Goal: Task Accomplishment & Management: Complete application form

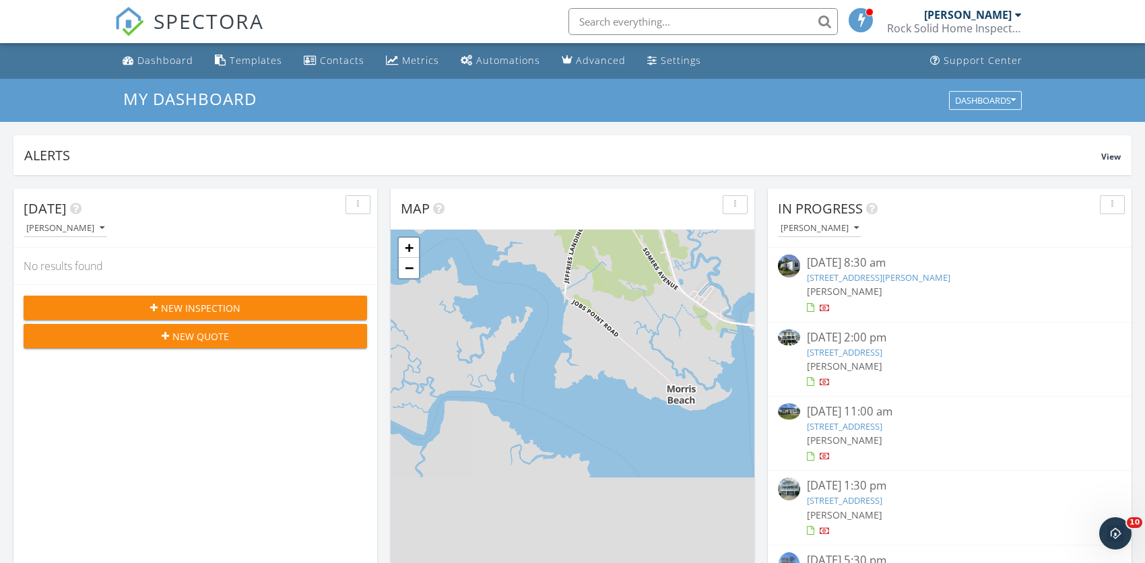
scroll to position [1246, 1165]
click at [834, 343] on div "09/25/25 2:00 pm" at bounding box center [950, 337] width 286 height 17
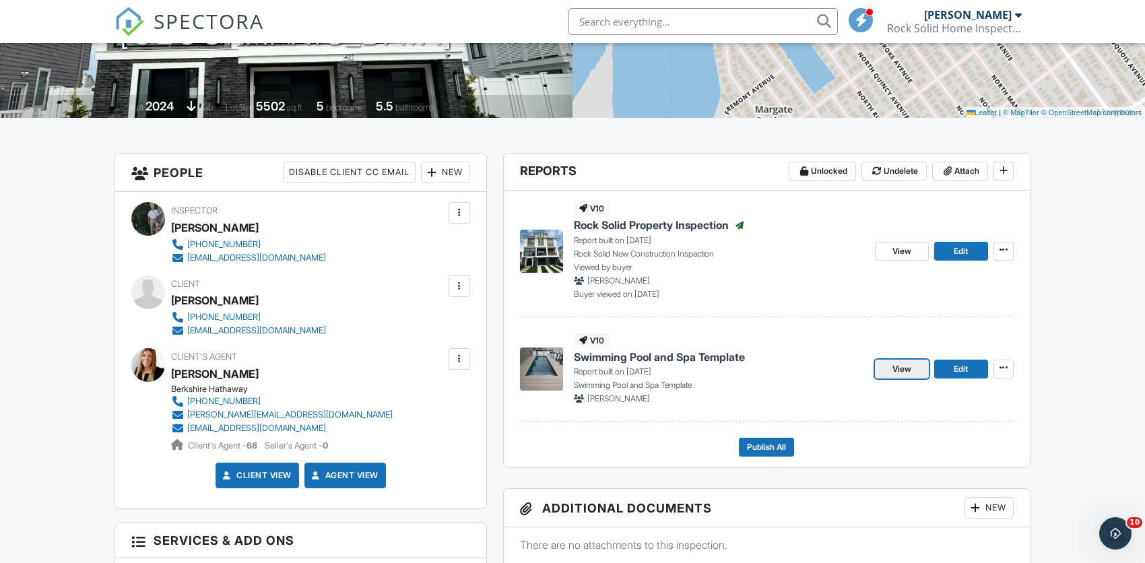
click at [897, 368] on span "View" at bounding box center [902, 368] width 19 height 13
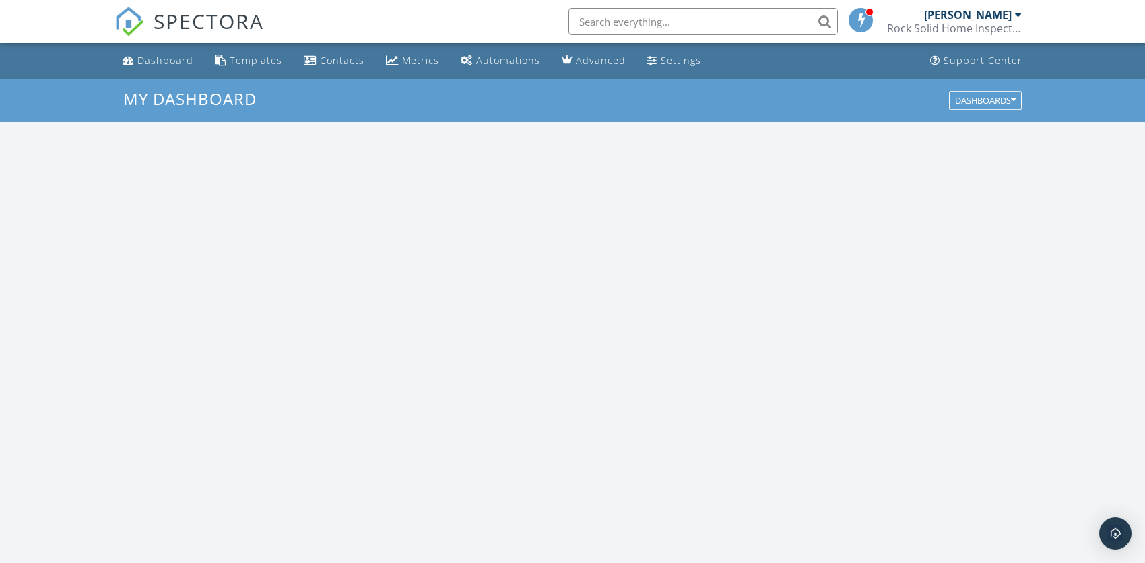
scroll to position [1246, 1165]
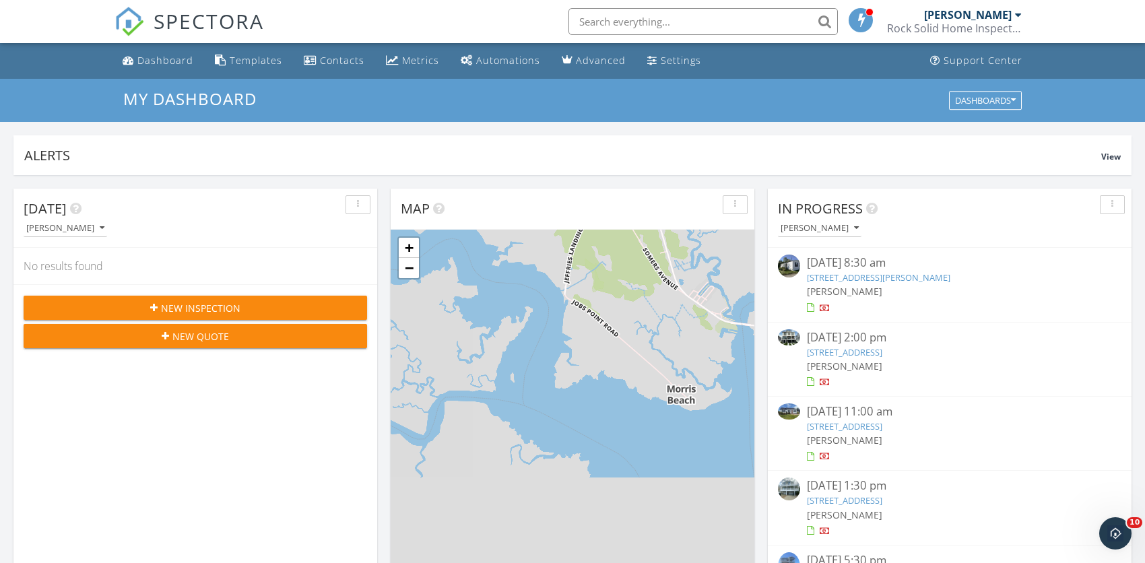
click at [697, 19] on input "text" at bounding box center [703, 21] width 269 height 27
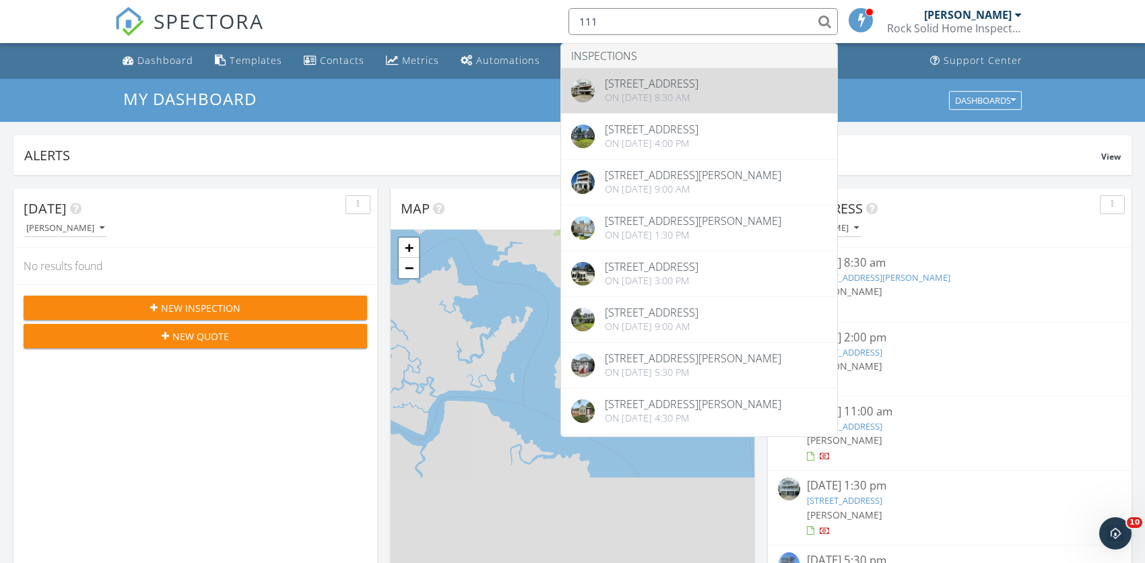
type input "111"
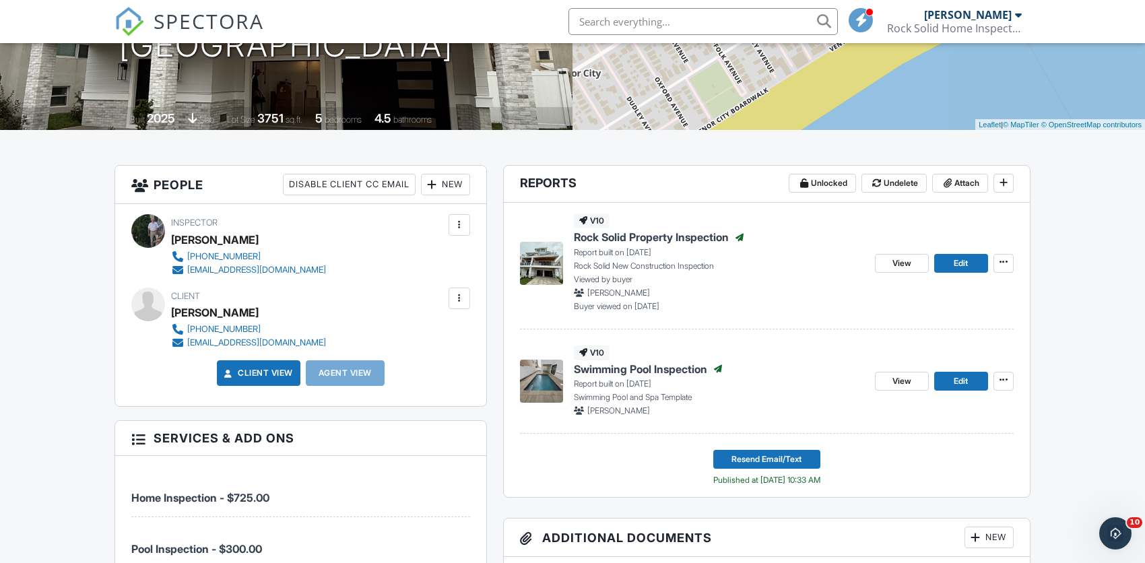
scroll to position [255, 0]
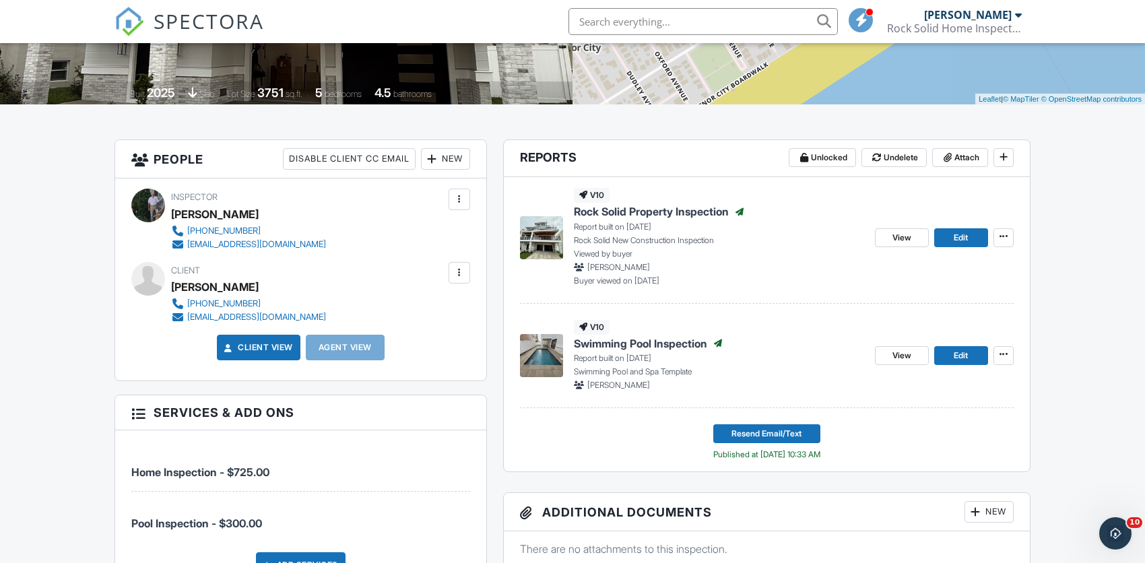
click at [896, 350] on span "View" at bounding box center [902, 355] width 19 height 13
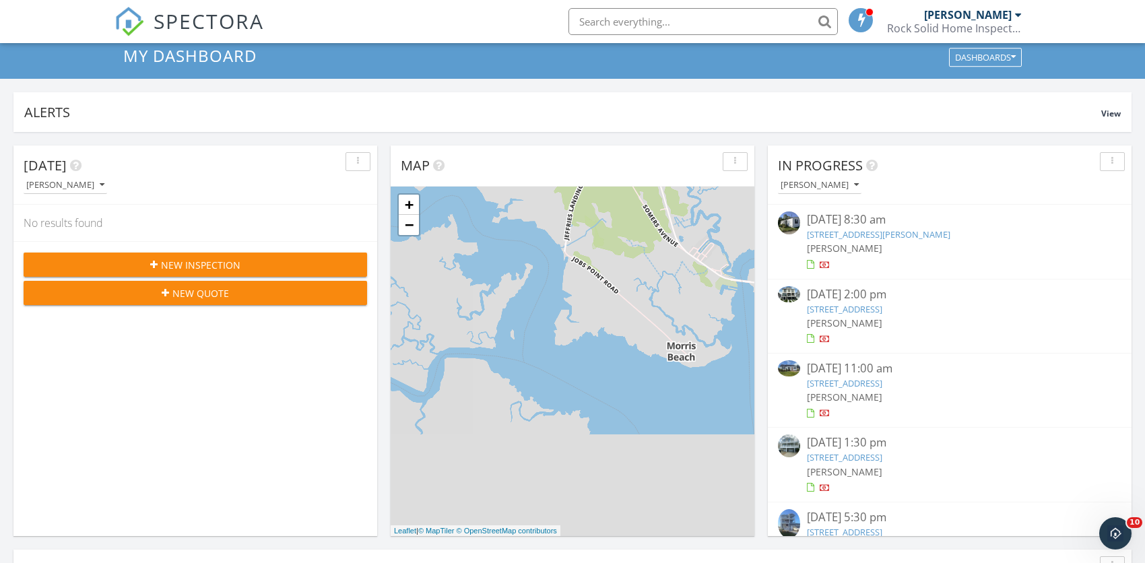
scroll to position [79, 0]
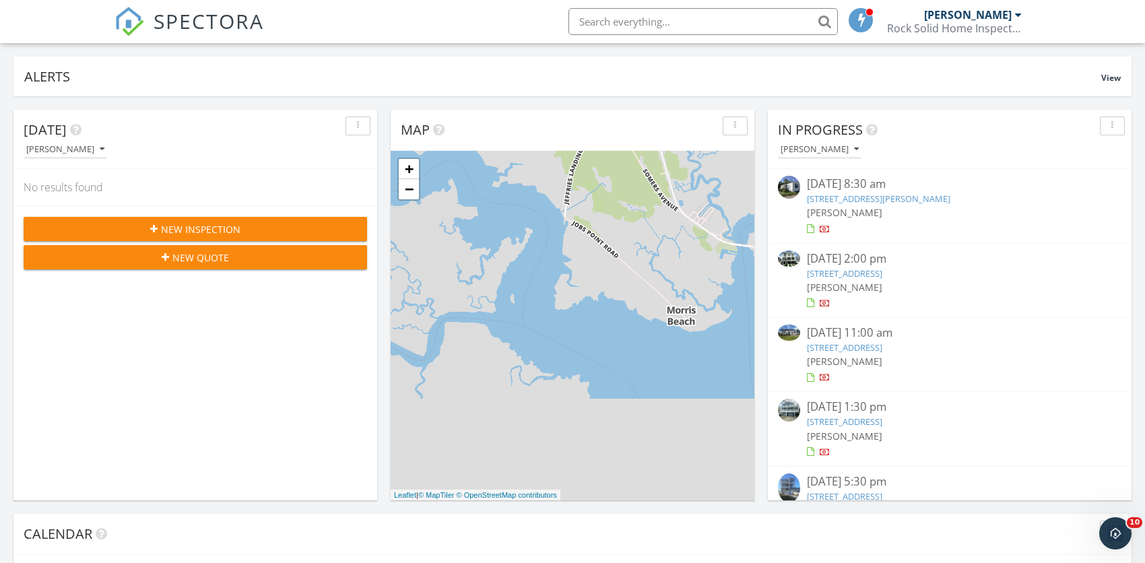
click at [812, 265] on div "[DATE] 2:00 pm" at bounding box center [950, 259] width 286 height 17
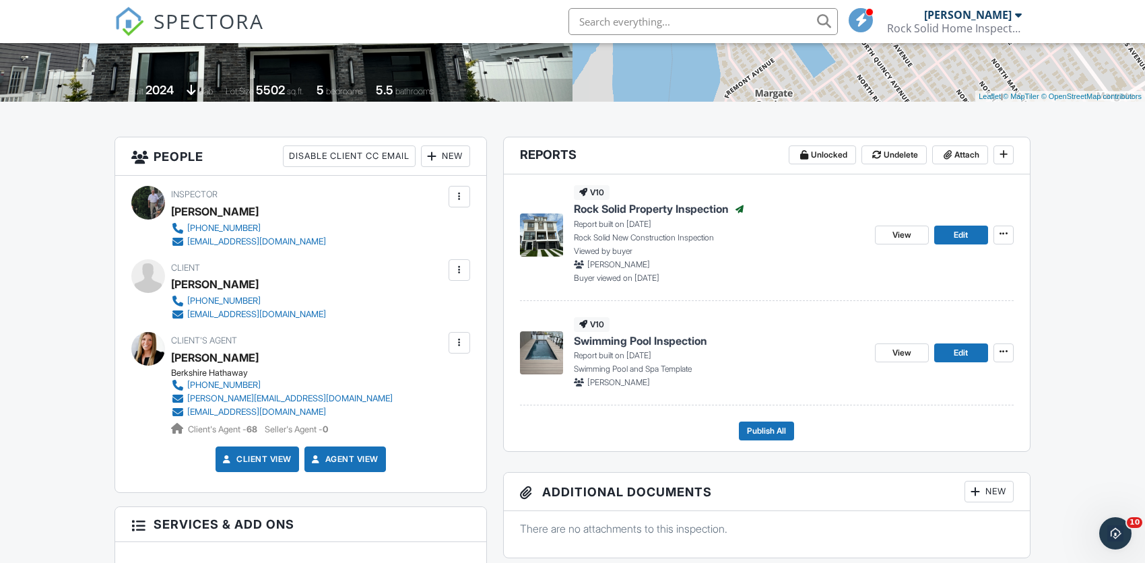
click at [458, 348] on div at bounding box center [459, 342] width 13 height 13
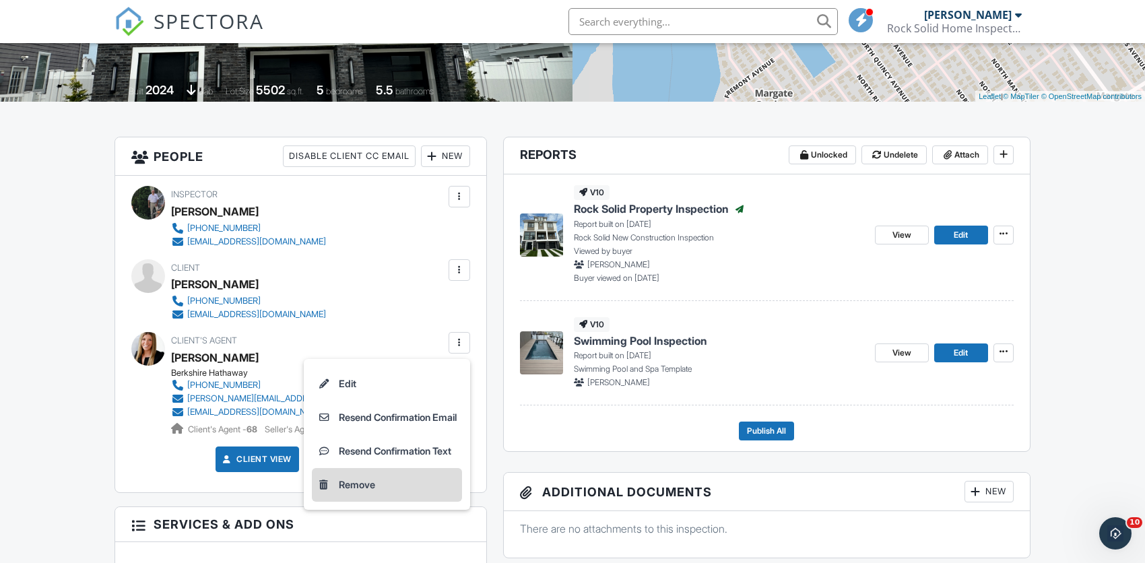
click at [368, 485] on li "Remove" at bounding box center [387, 485] width 150 height 34
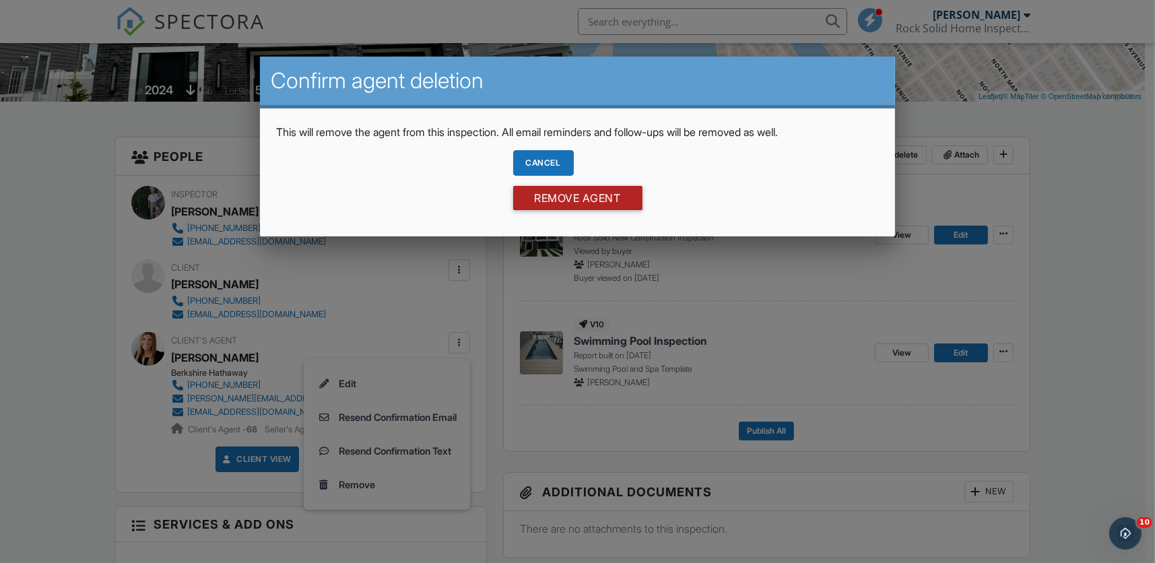
click at [573, 200] on input "Remove Agent" at bounding box center [577, 198] width 129 height 24
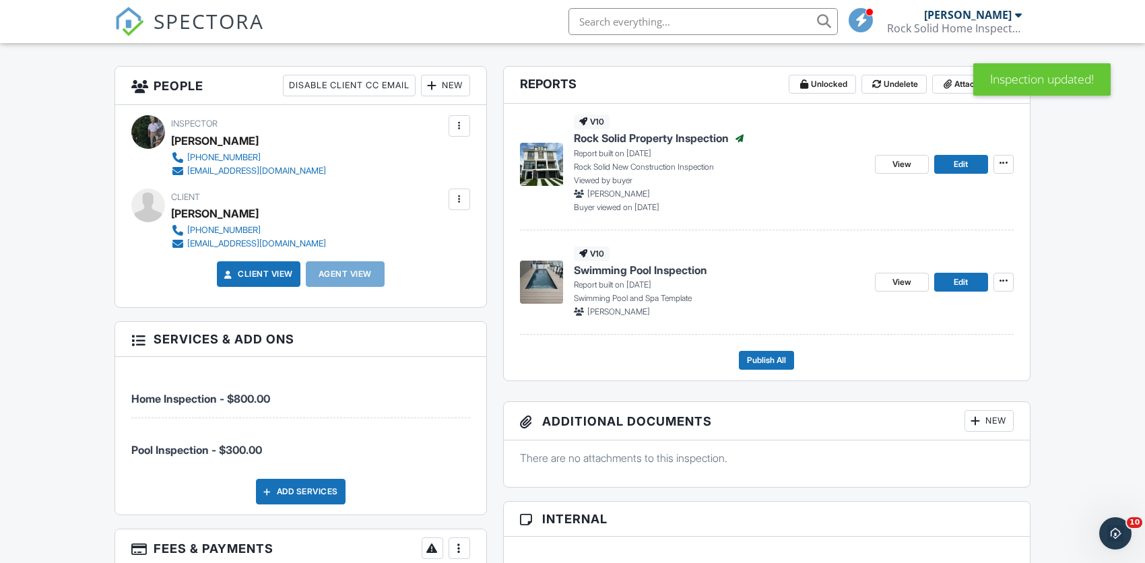
scroll to position [331, 0]
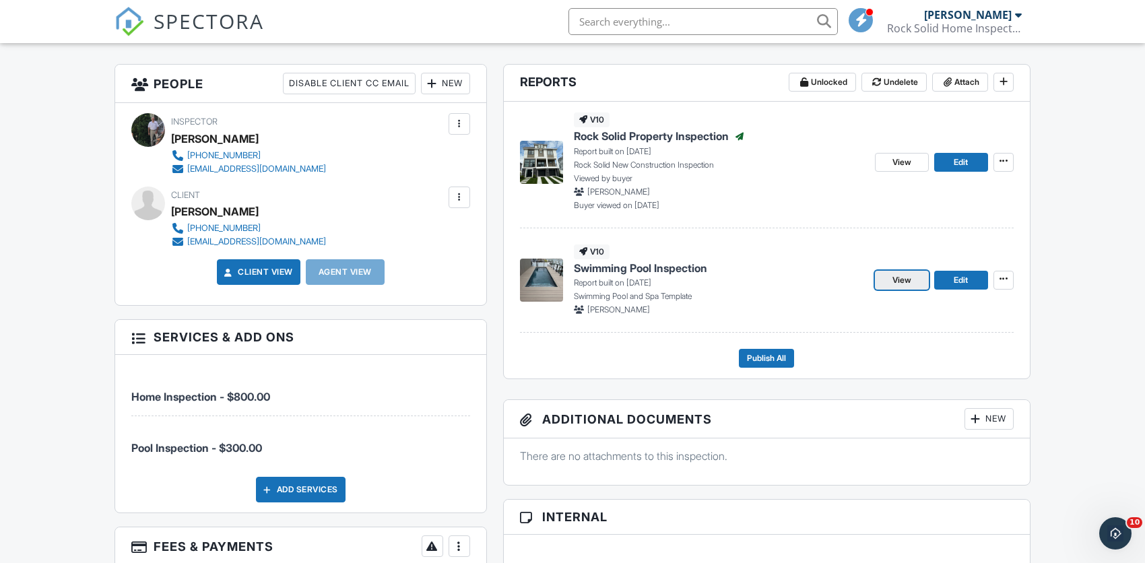
click at [898, 287] on link "View" at bounding box center [902, 280] width 54 height 19
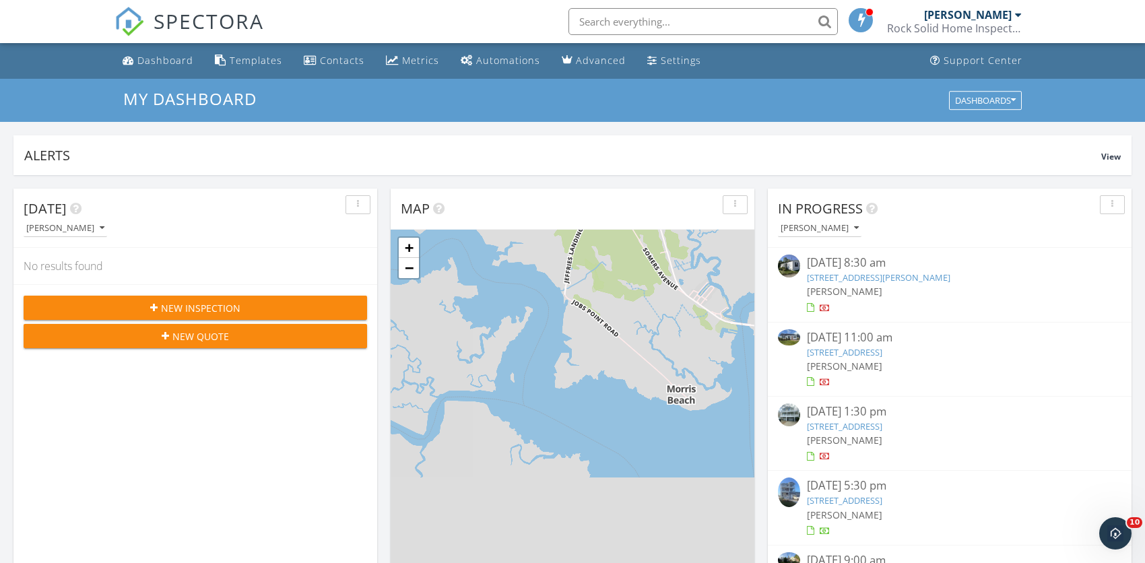
click at [831, 344] on div "[DATE] 11:00 am" at bounding box center [950, 337] width 286 height 17
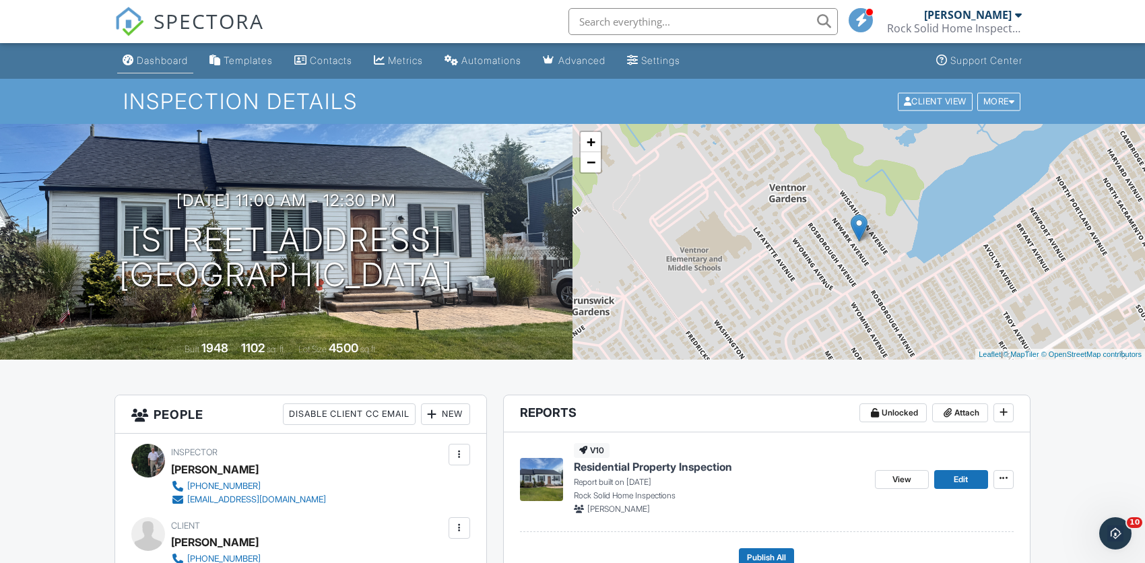
click at [166, 59] on div "Dashboard" at bounding box center [162, 60] width 51 height 11
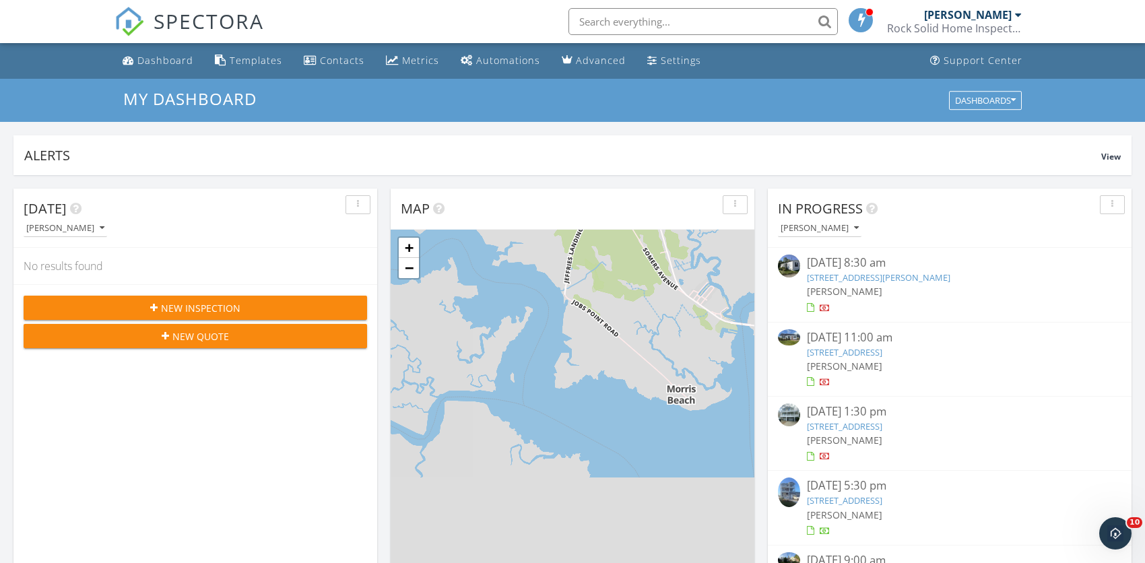
click at [189, 309] on span "New Inspection" at bounding box center [200, 308] width 79 height 14
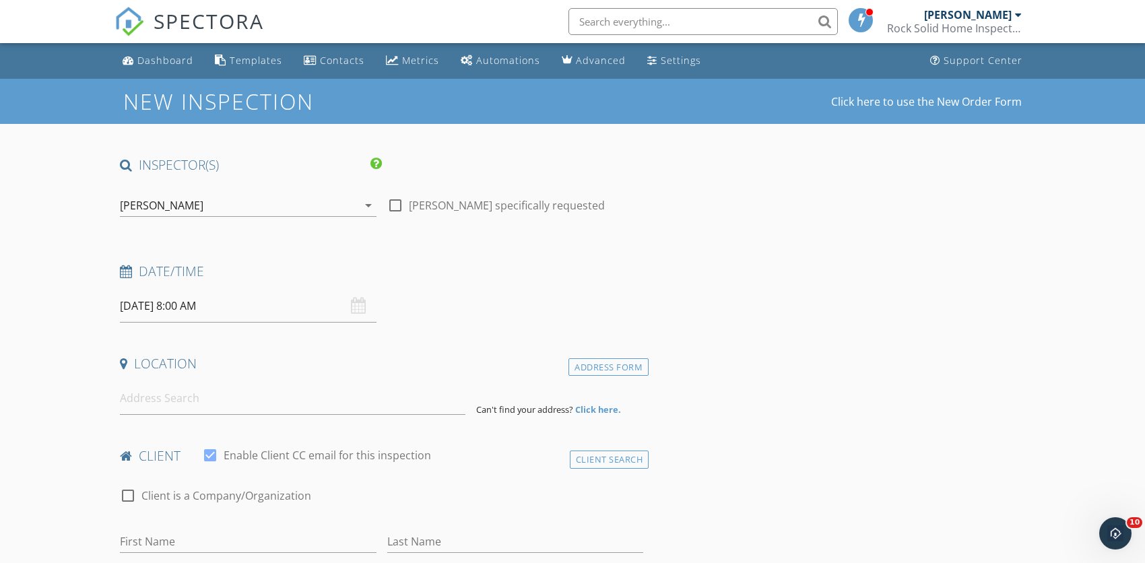
click at [185, 307] on input "09/29/2025 8:00 AM" at bounding box center [248, 306] width 257 height 33
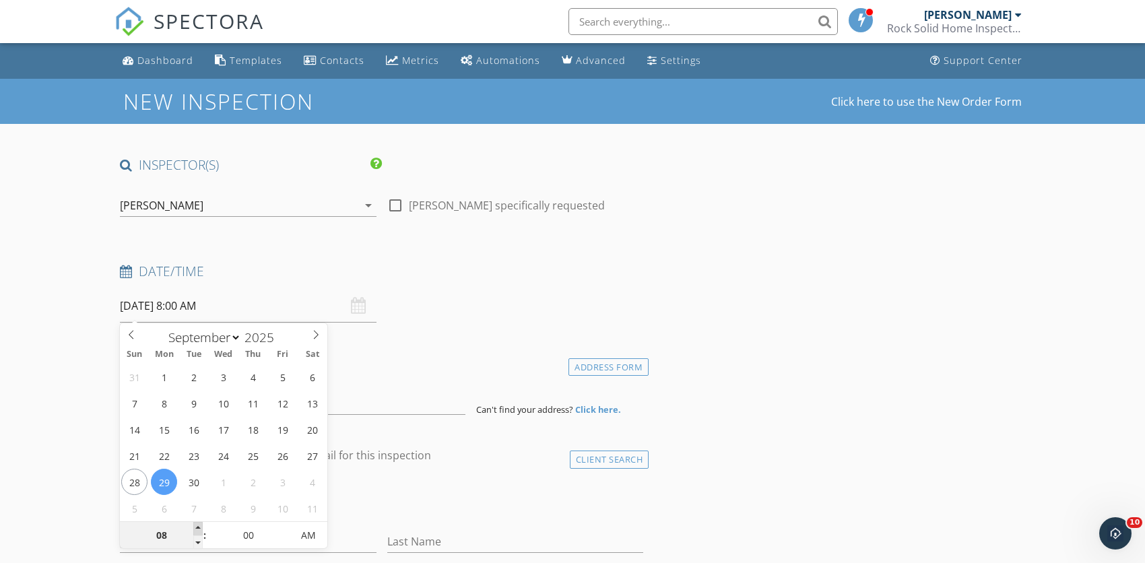
type input "09"
type input "09/29/2025 9:00 AM"
click at [199, 528] on span at bounding box center [197, 528] width 9 height 13
type input "10"
type input "09/29/2025 10:00 AM"
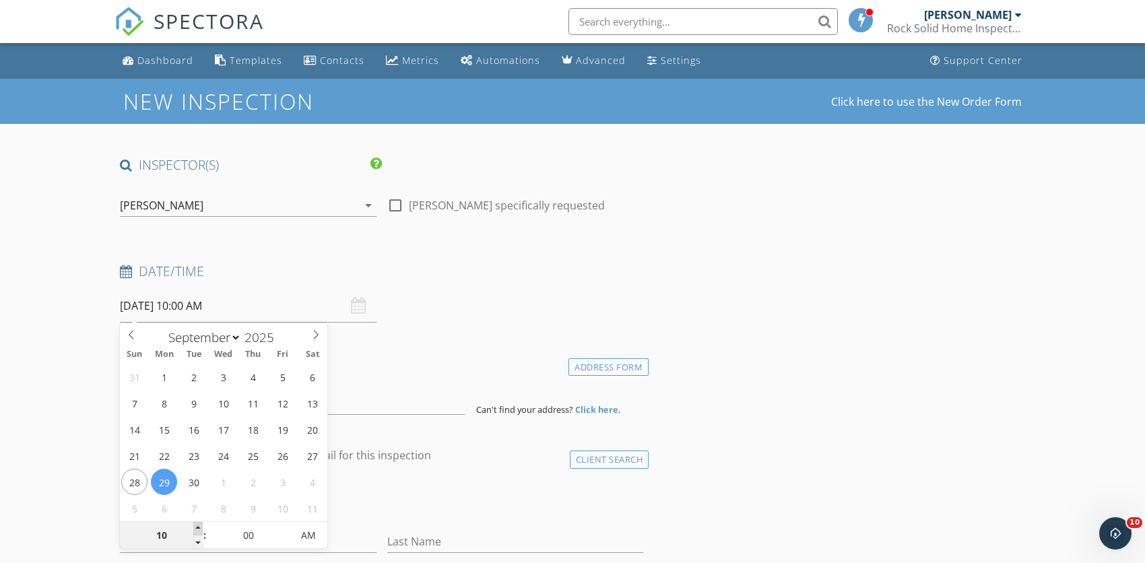
click at [198, 527] on span at bounding box center [197, 528] width 9 height 13
type input "11"
type input "09/29/2025 11:00 AM"
click at [198, 527] on span at bounding box center [197, 528] width 9 height 13
type input "05"
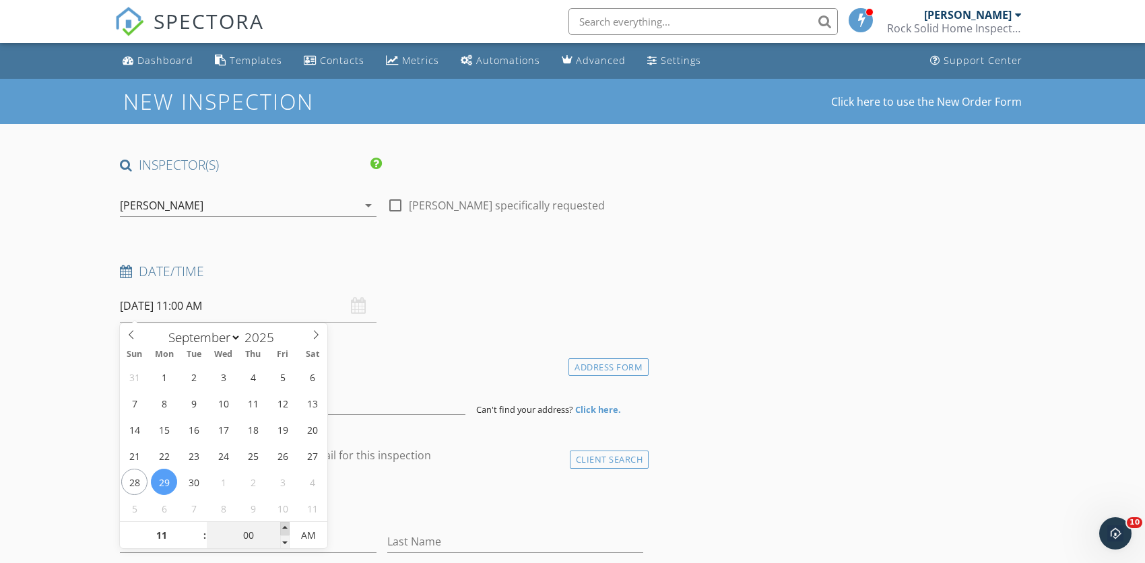
type input "09/29/2025 11:05 AM"
click at [284, 526] on span at bounding box center [284, 528] width 9 height 13
type input "10"
type input "09/29/2025 11:10 AM"
click at [284, 526] on span at bounding box center [284, 528] width 9 height 13
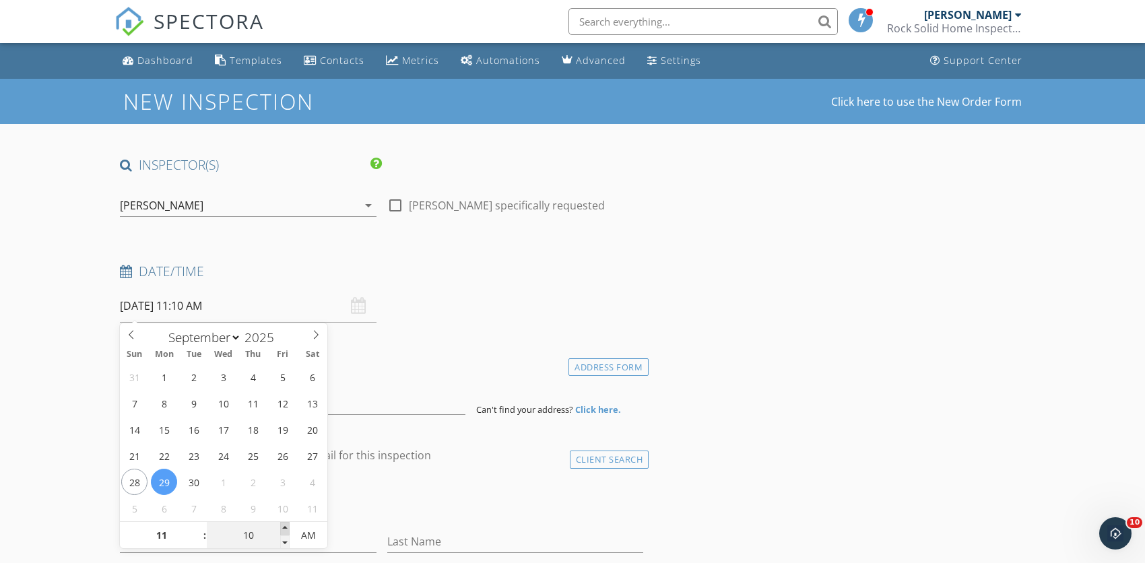
type input "15"
type input "09/29/2025 11:15 AM"
click at [284, 526] on span at bounding box center [284, 528] width 9 height 13
type input "20"
type input "09/29/2025 11:20 AM"
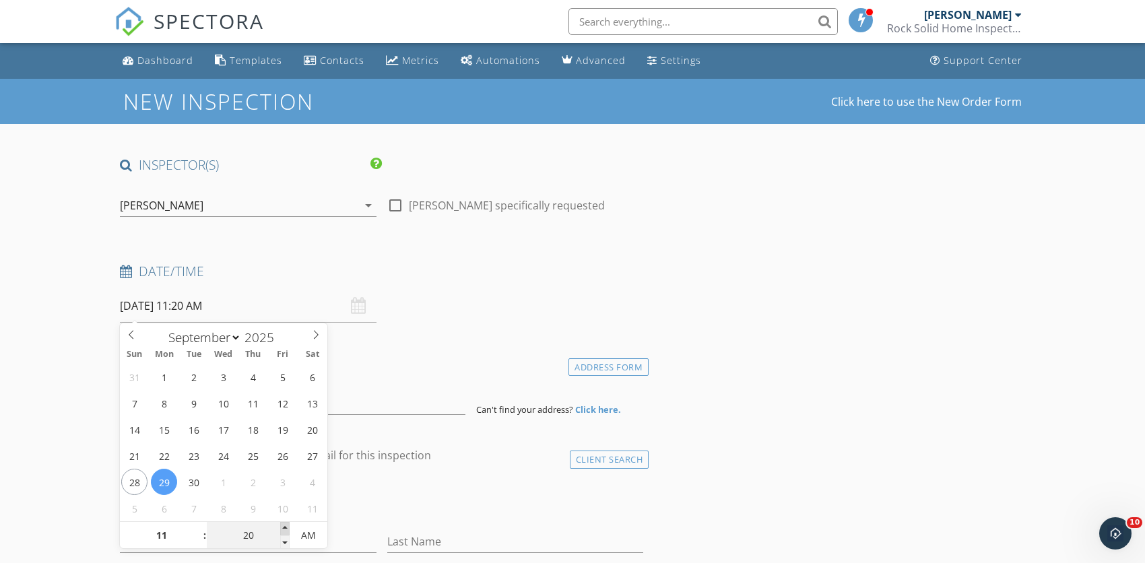
click at [284, 526] on span at bounding box center [284, 528] width 9 height 13
type input "25"
type input "09/29/2025 11:25 AM"
click at [284, 526] on span at bounding box center [284, 528] width 9 height 13
type input "30"
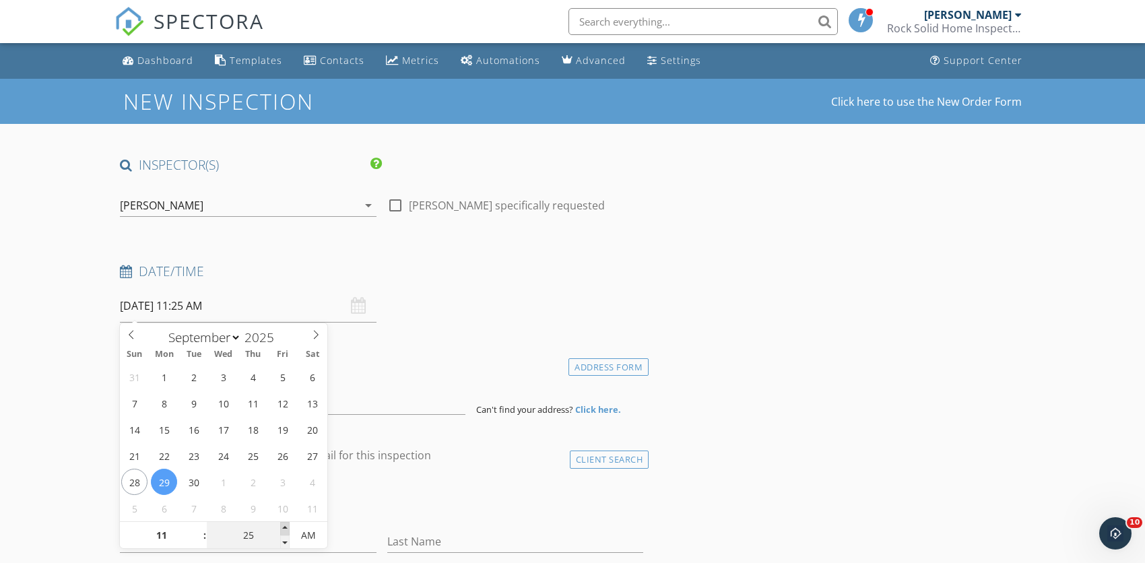
type input "09/29/2025 11:30 AM"
click at [284, 526] on span at bounding box center [284, 528] width 9 height 13
click at [369, 390] on input at bounding box center [293, 398] width 346 height 33
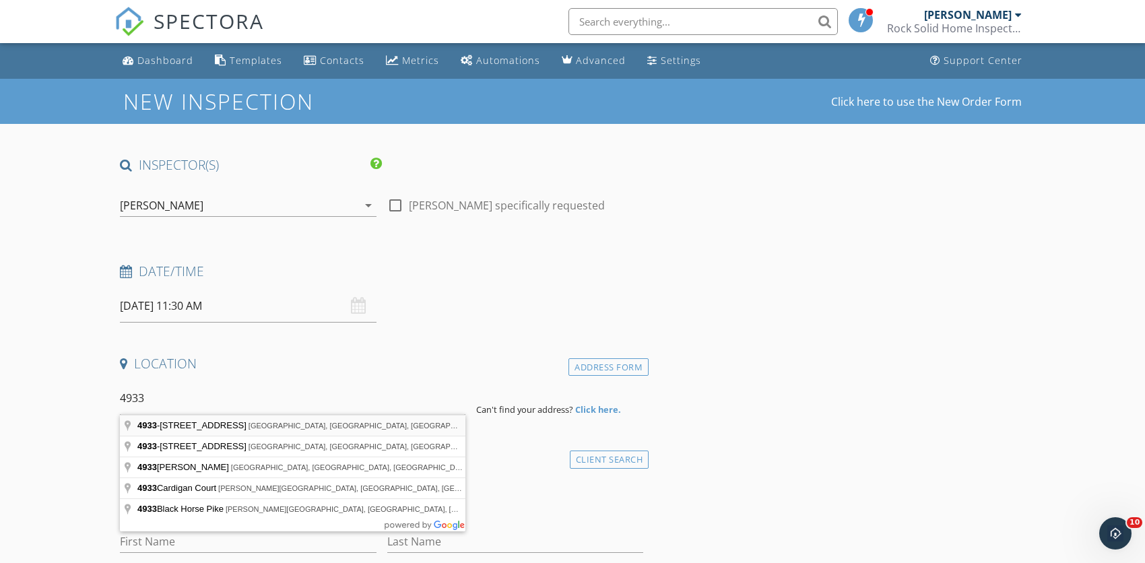
type input "4933-35 Central Avenue, Ocean City, NJ, USA"
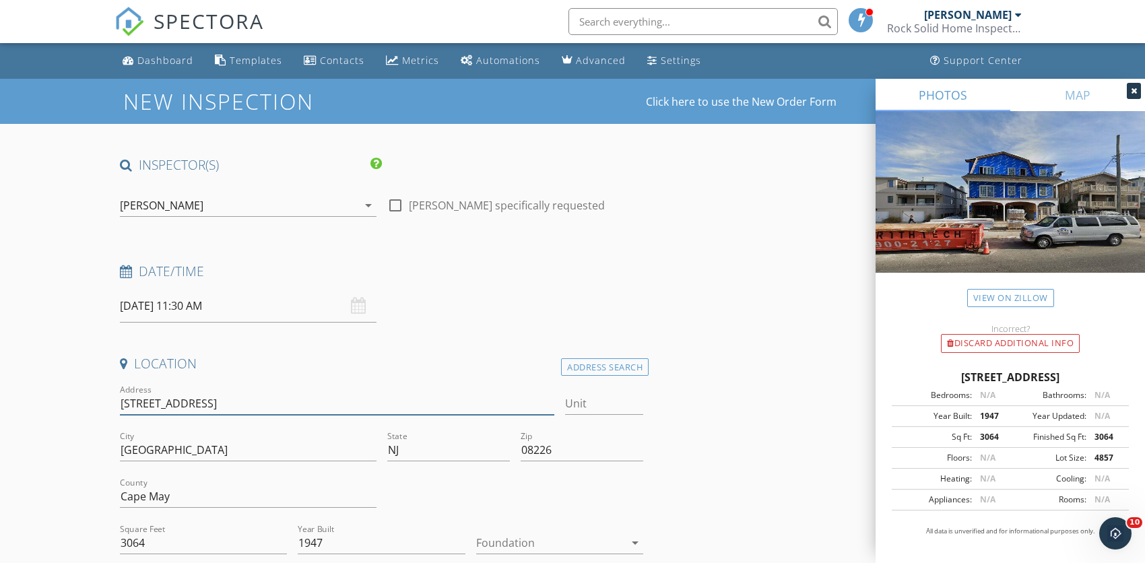
click at [146, 407] on input "4933-35 Central Ave" at bounding box center [337, 404] width 434 height 22
type input "4933 Central Ave"
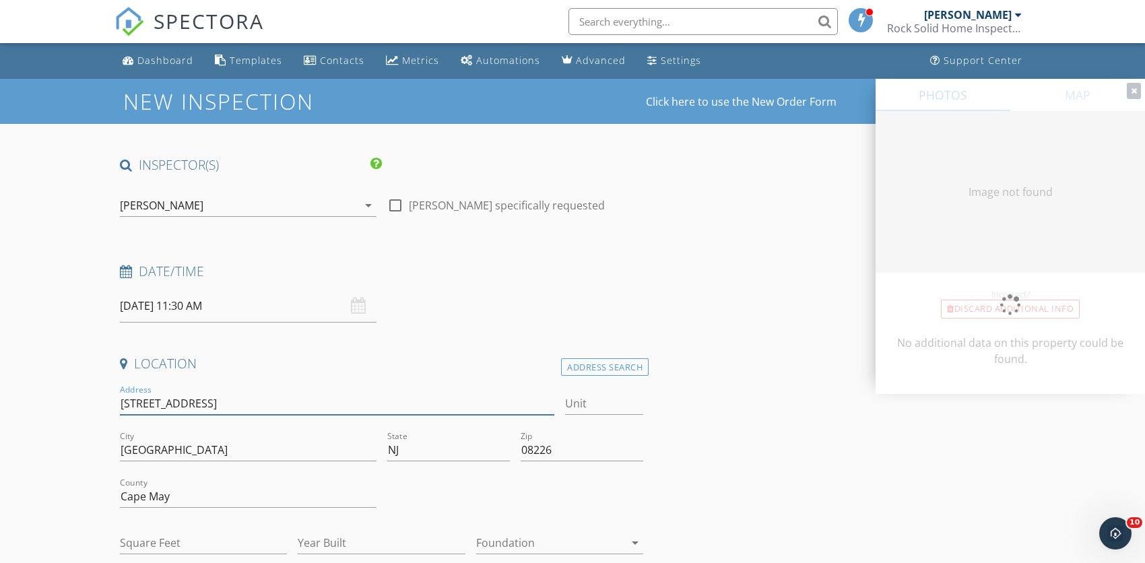
click at [222, 406] on input "4933 Central Ave" at bounding box center [337, 404] width 434 height 22
type input "3064"
type input "1947"
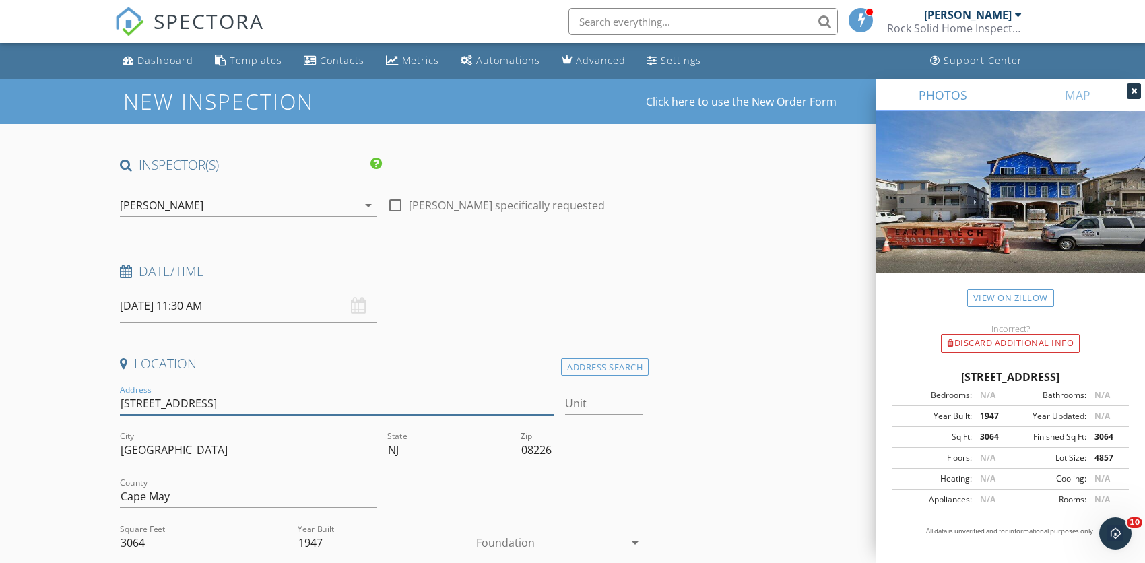
type input "4933 Central Avenue"
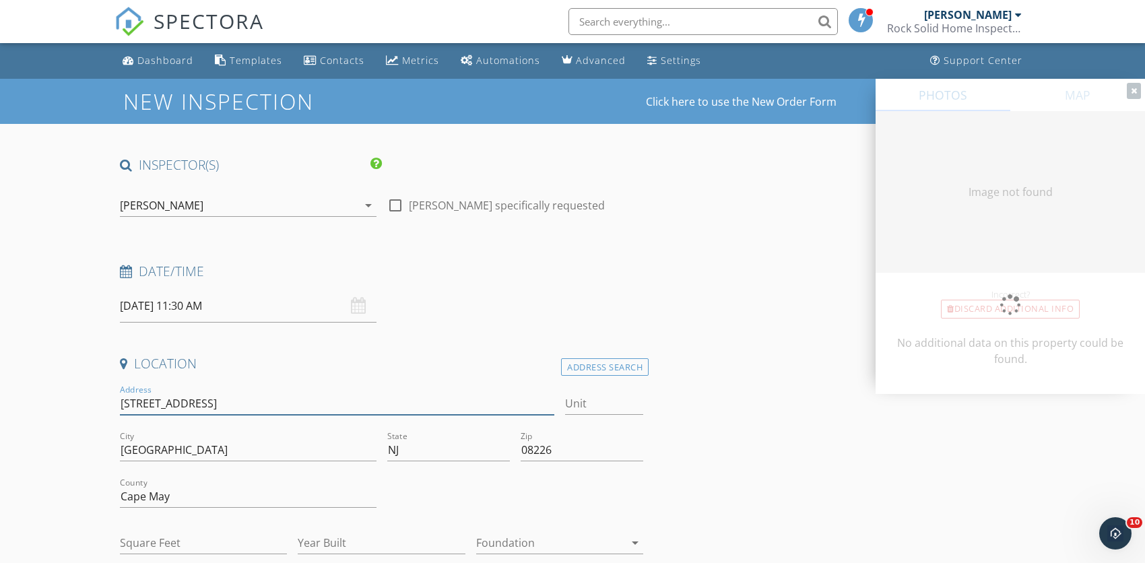
type input "3064"
type input "1947"
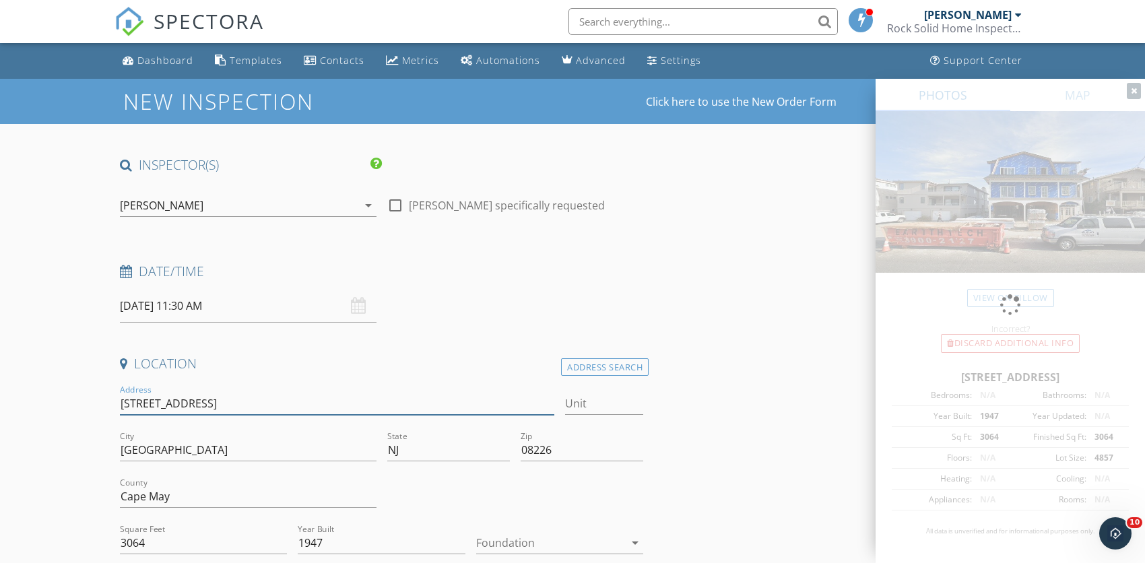
type input "4933 Central Avenue"
click at [573, 401] on input "Unit" at bounding box center [604, 404] width 78 height 22
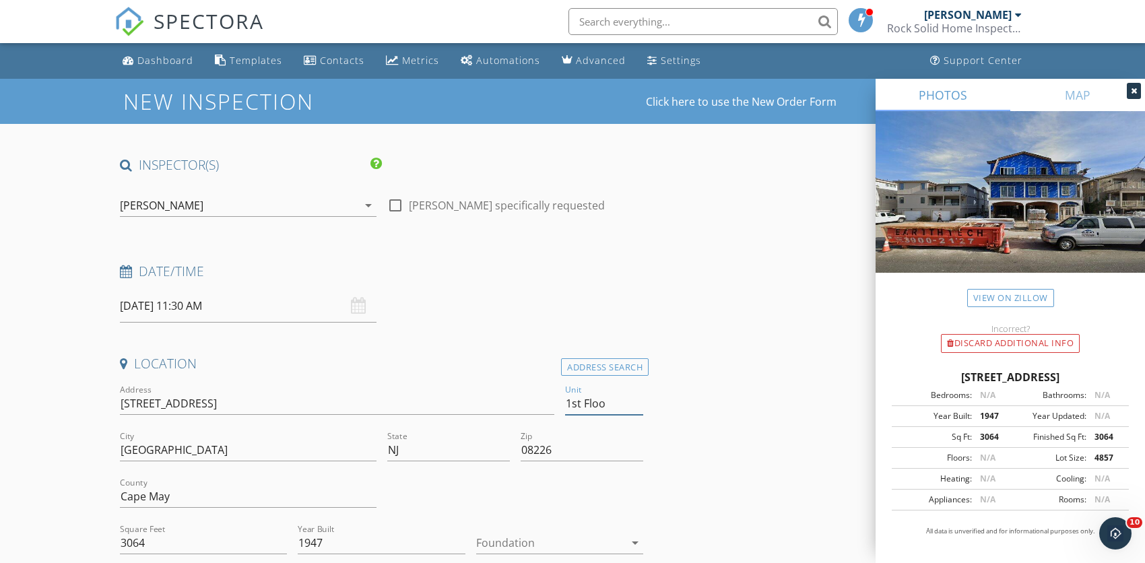
type input "1st Floor"
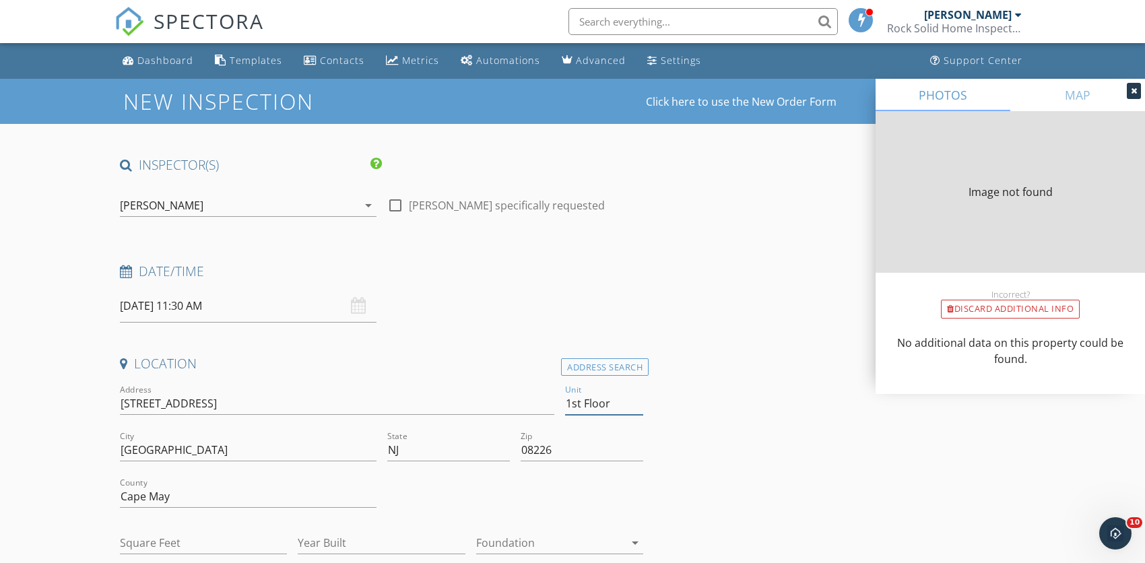
type input "3064"
type input "1947"
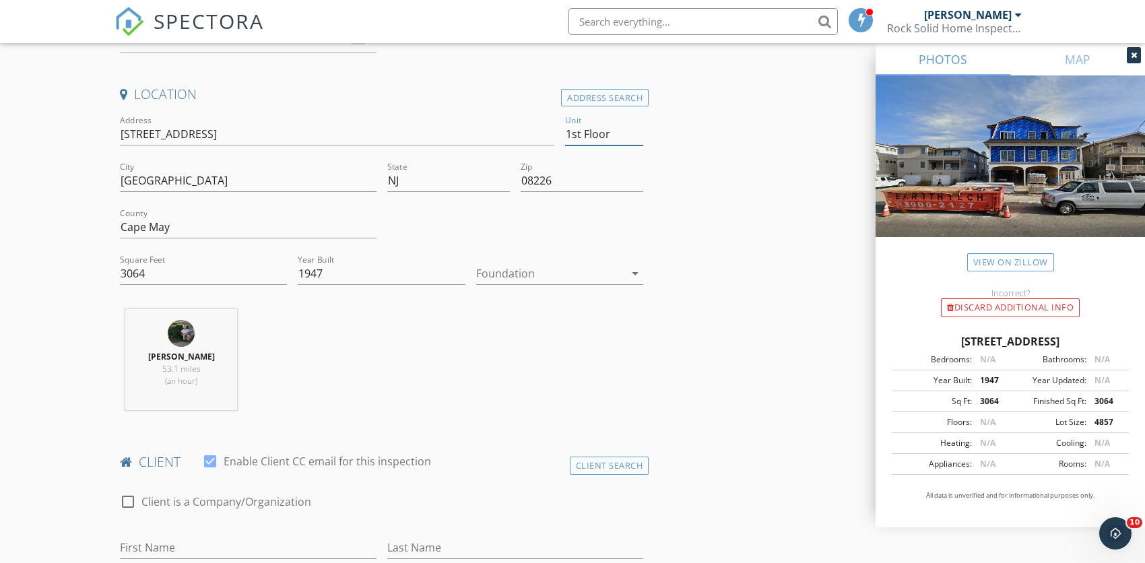
scroll to position [368, 0]
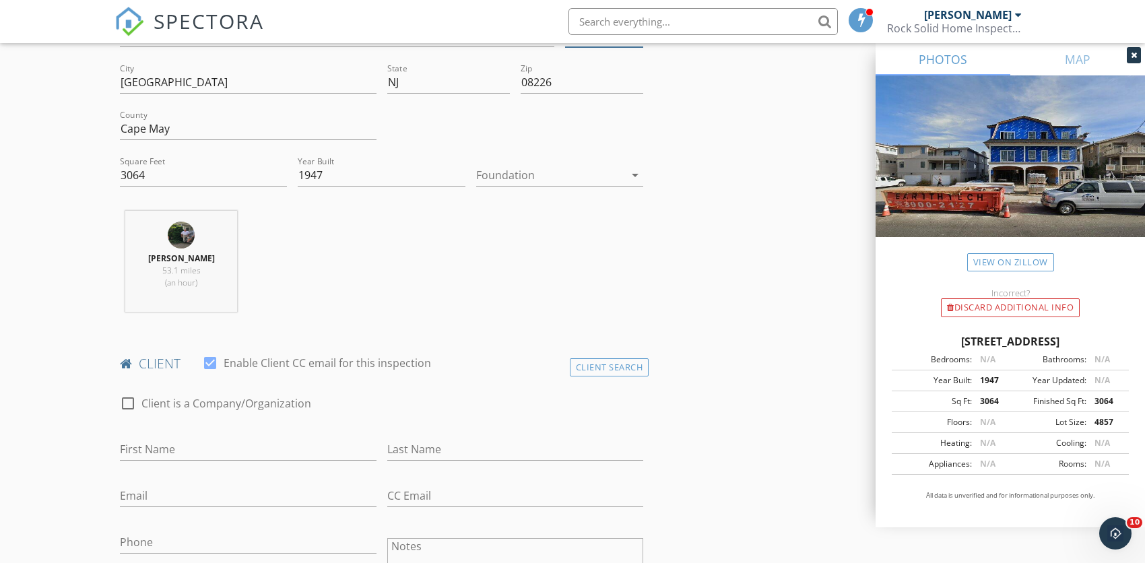
type input "1st Floor"
click at [186, 448] on input "First Name" at bounding box center [248, 450] width 257 height 22
type input "Mike"
type input "Feeney"
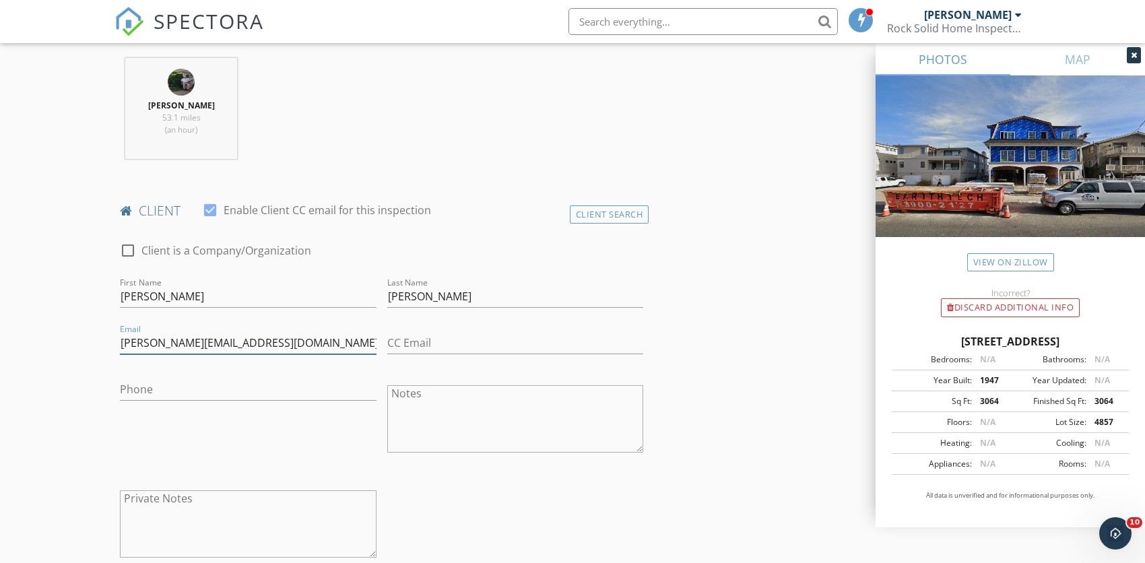
scroll to position [575, 0]
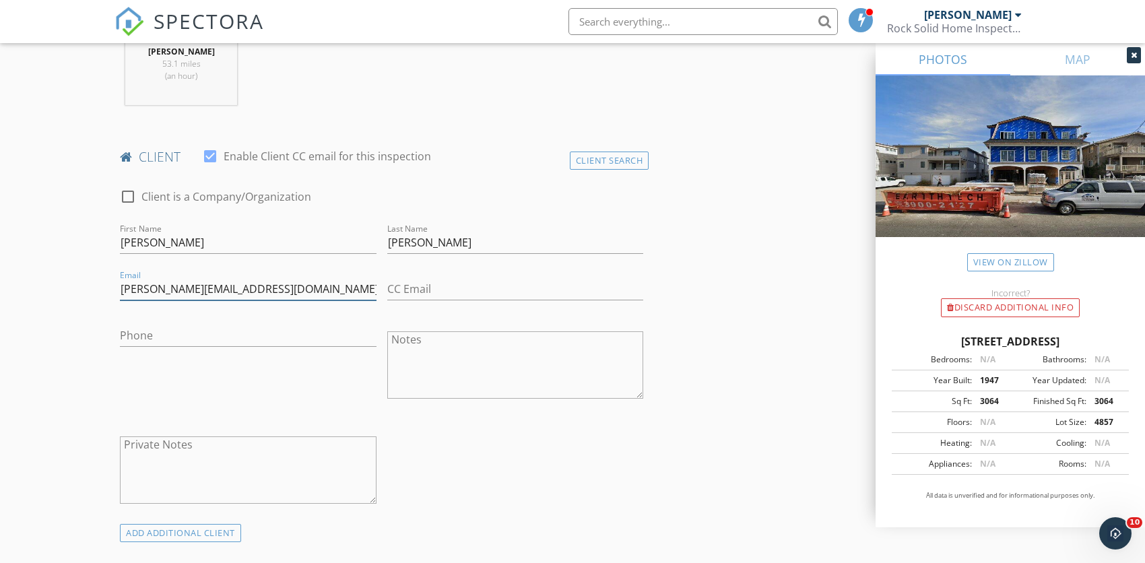
type input "Mike@feeneyswholesale.com"
click at [181, 337] on input "Phone" at bounding box center [248, 336] width 257 height 22
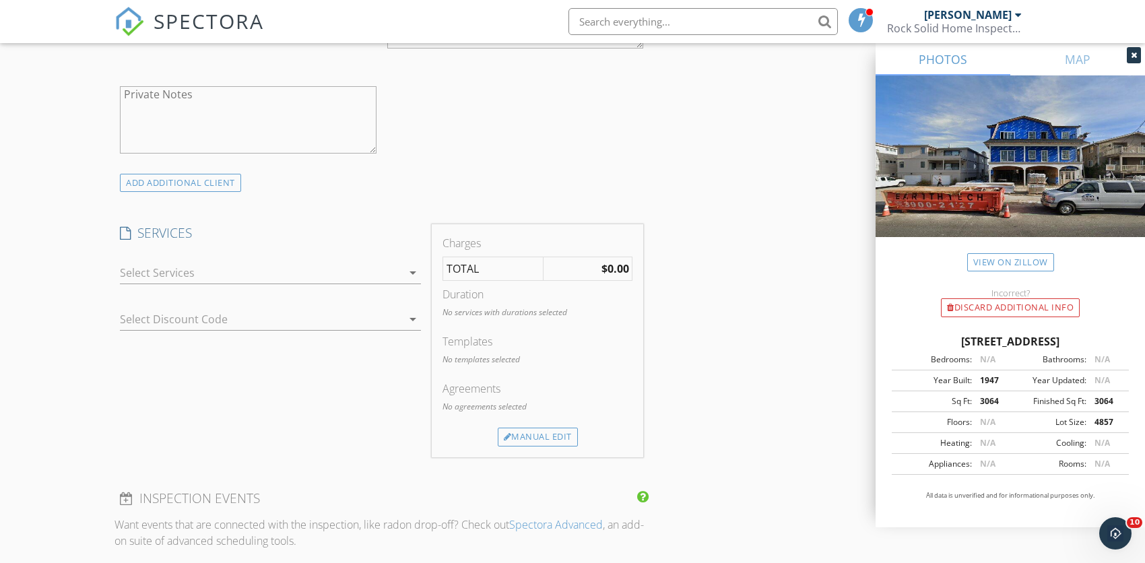
scroll to position [943, 0]
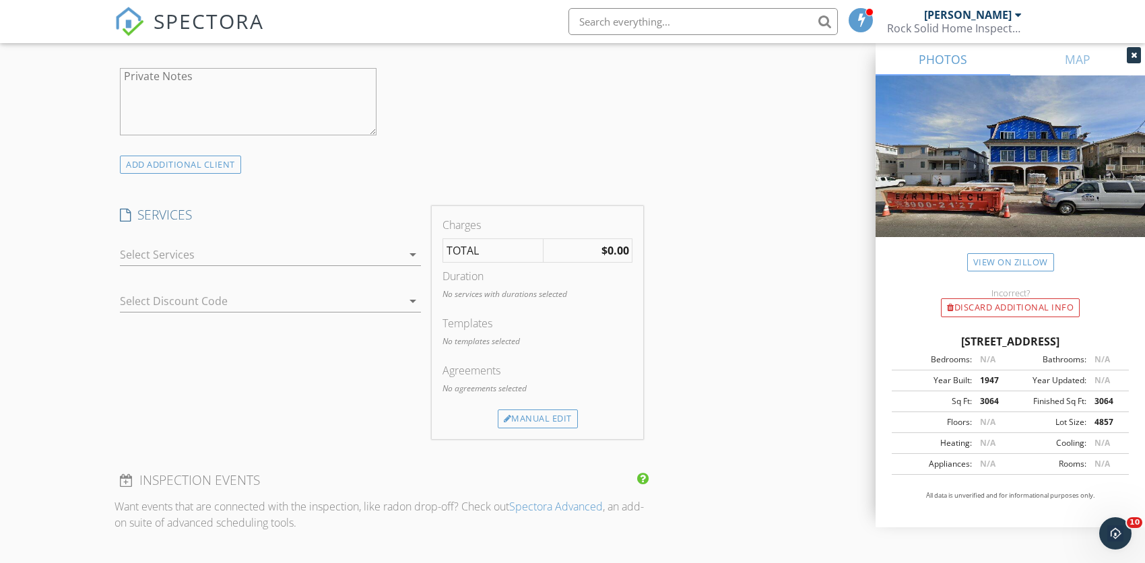
type input "267-872-1746"
click at [126, 209] on icon at bounding box center [125, 215] width 11 height 13
click at [412, 254] on icon "arrow_drop_down" at bounding box center [413, 255] width 16 height 16
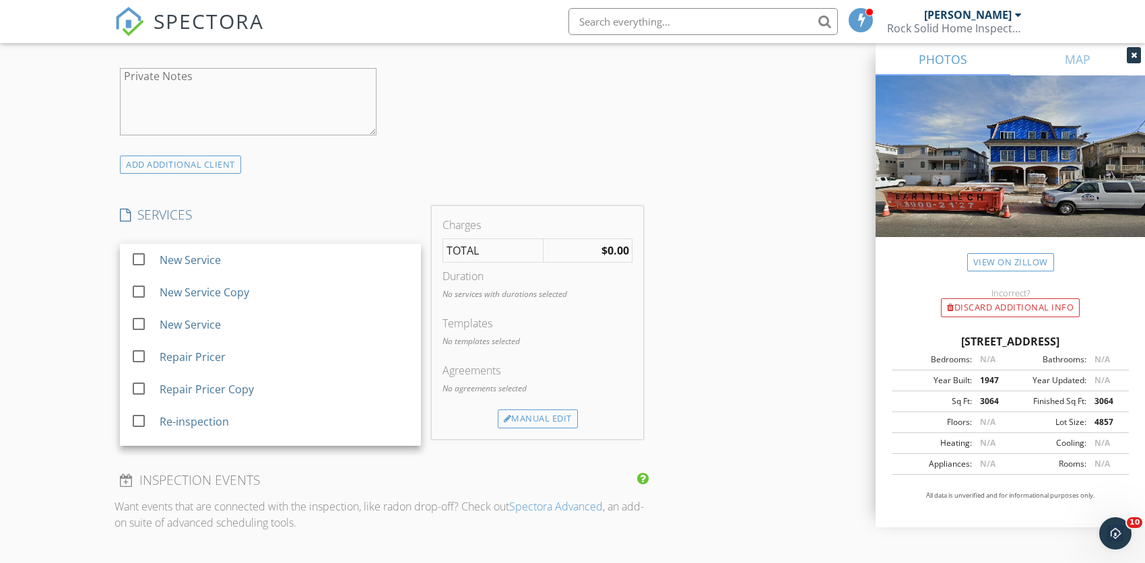
click at [308, 231] on div "SERVICES check_box_outline_blank New Service check_box_outline_blank New Servic…" at bounding box center [271, 322] width 312 height 232
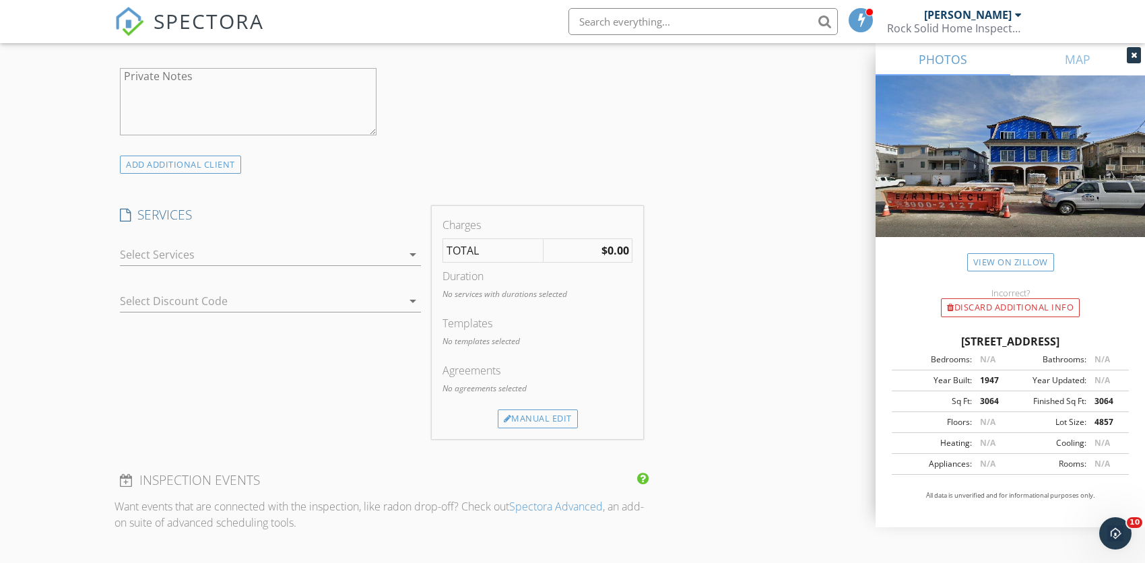
click at [251, 250] on div at bounding box center [261, 255] width 282 height 22
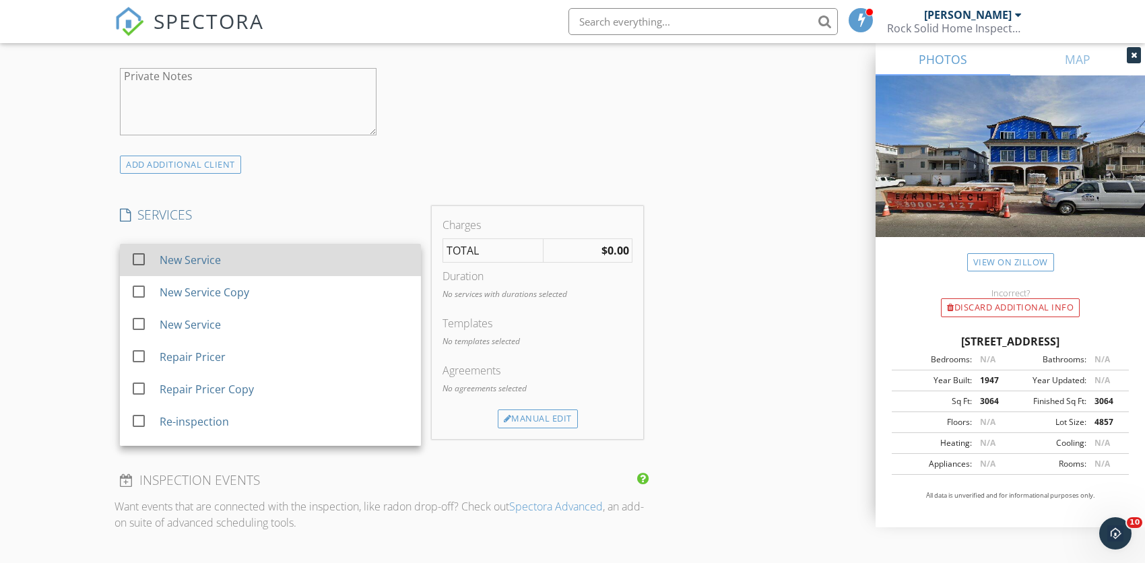
click at [140, 255] on div at bounding box center [138, 259] width 23 height 23
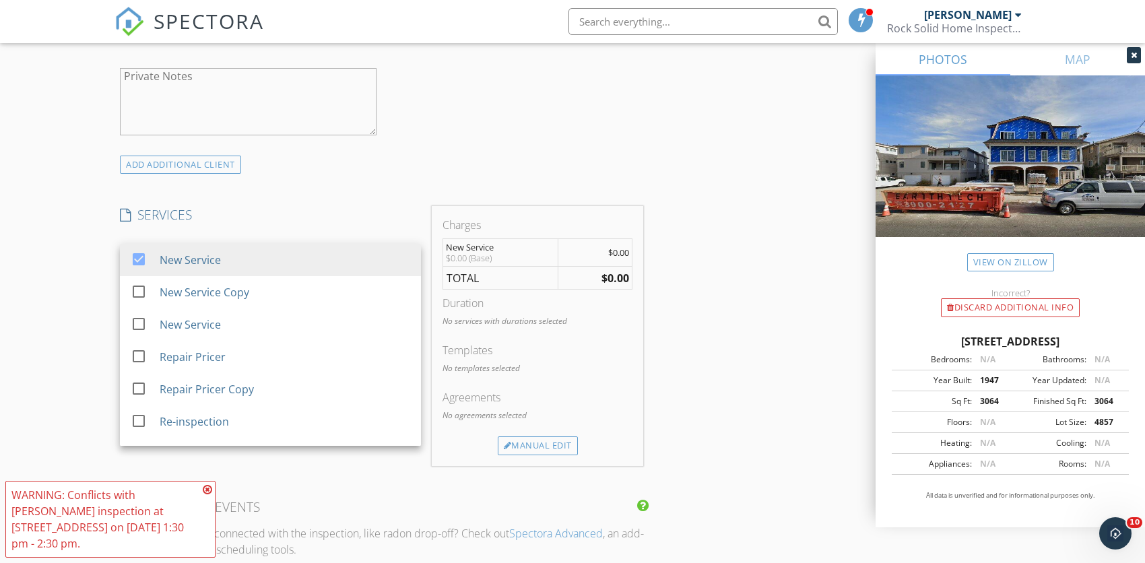
click at [378, 224] on div "SERVICES check_box New Service check_box_outline_blank New Service Copy check_b…" at bounding box center [271, 336] width 312 height 260
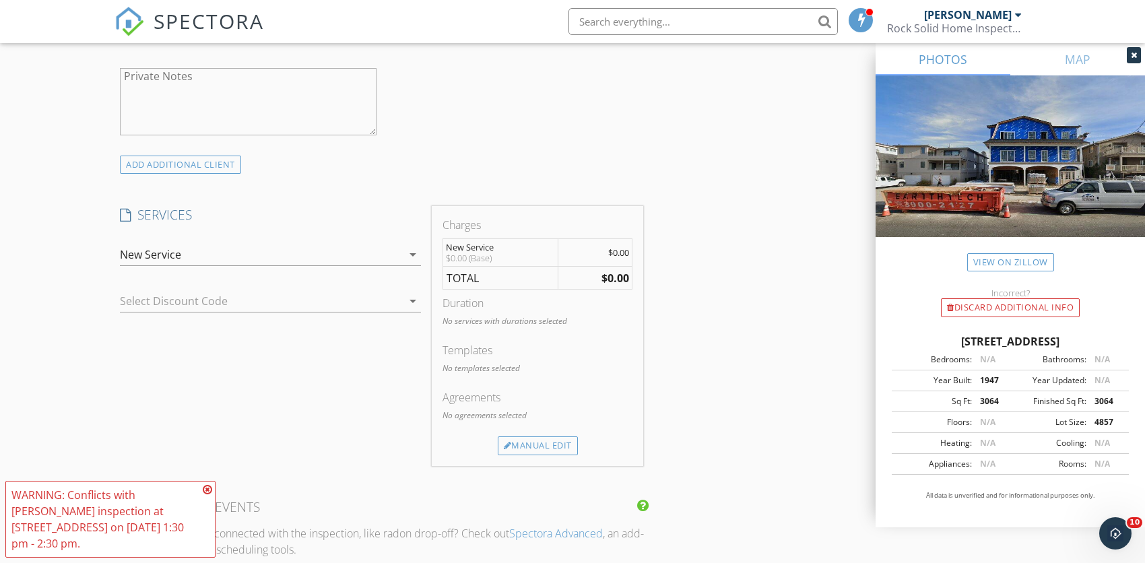
click at [409, 255] on icon "arrow_drop_down" at bounding box center [413, 255] width 16 height 16
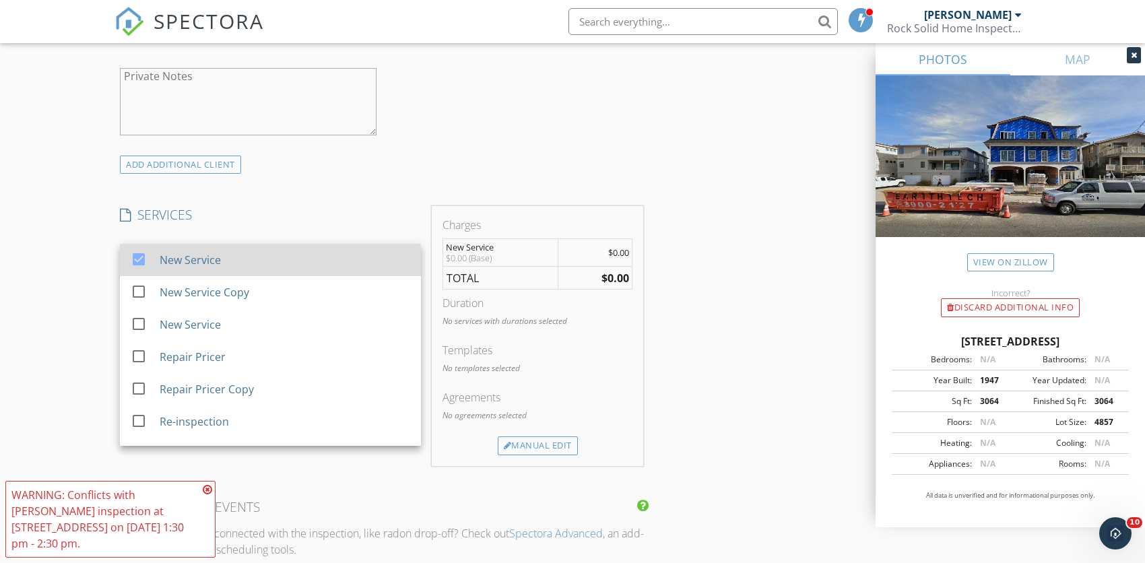
click at [140, 259] on div at bounding box center [138, 259] width 23 height 23
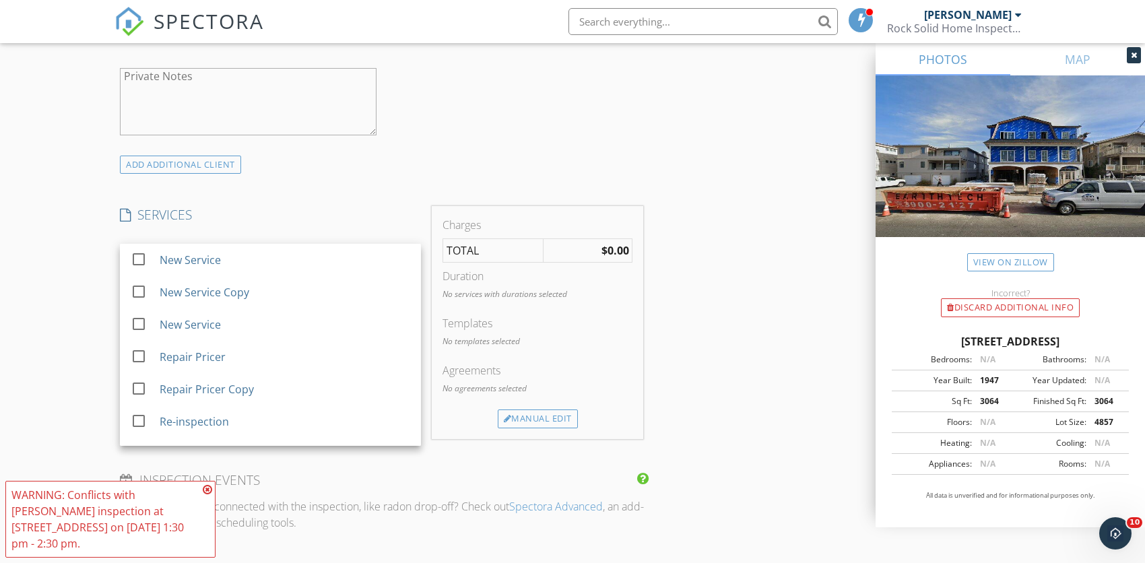
click at [595, 254] on td "$0.00" at bounding box center [588, 251] width 89 height 24
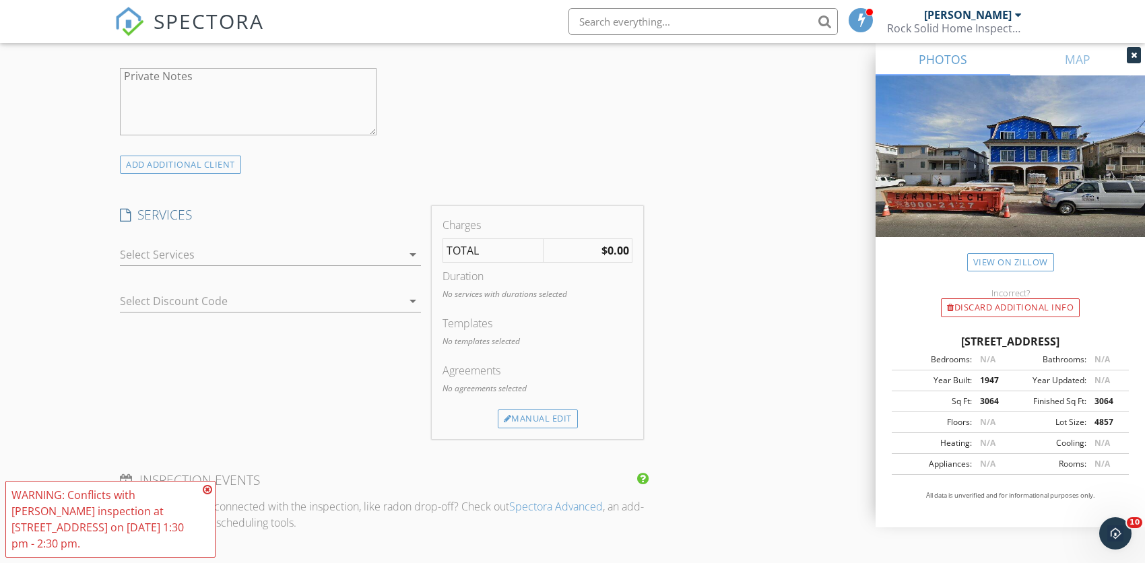
click at [606, 251] on strong "$0.00" at bounding box center [616, 250] width 28 height 15
click at [581, 307] on div "No services with durations selected" at bounding box center [538, 299] width 191 height 23
click at [488, 329] on div "Templates" at bounding box center [538, 323] width 191 height 16
click at [479, 340] on p "No templates selected" at bounding box center [538, 341] width 191 height 12
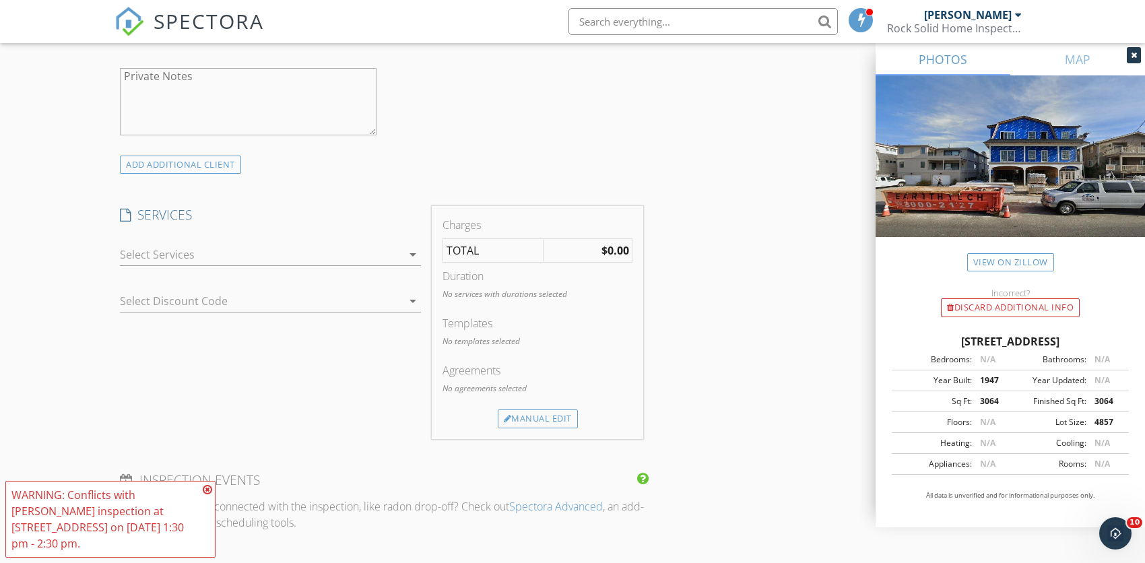
click at [477, 323] on div "Templates" at bounding box center [538, 323] width 191 height 16
click at [533, 418] on div "Manual Edit" at bounding box center [538, 419] width 80 height 19
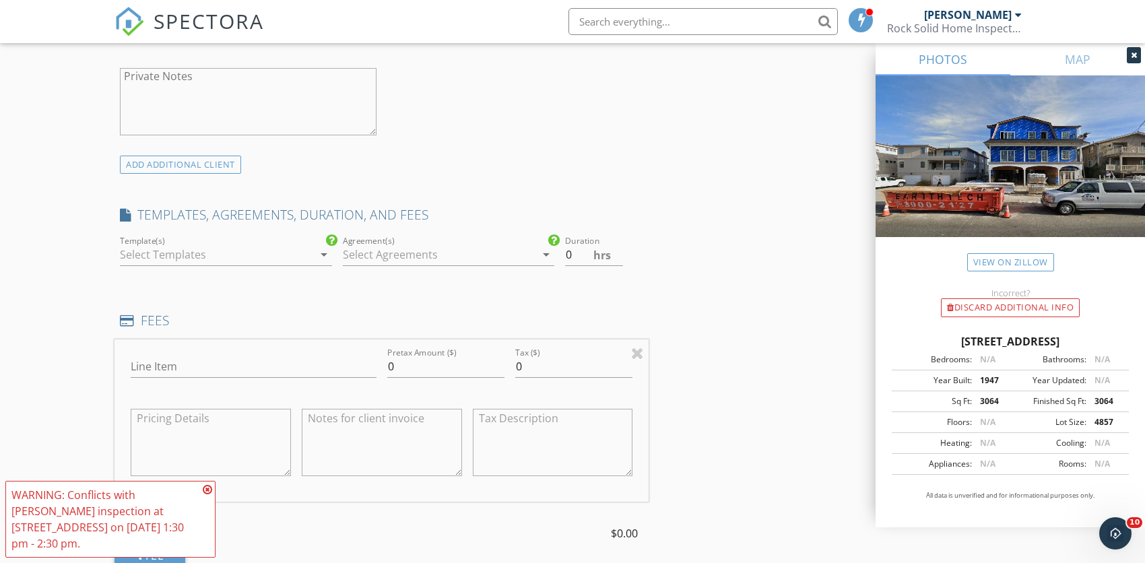
click at [325, 251] on icon "arrow_drop_down" at bounding box center [324, 255] width 16 height 16
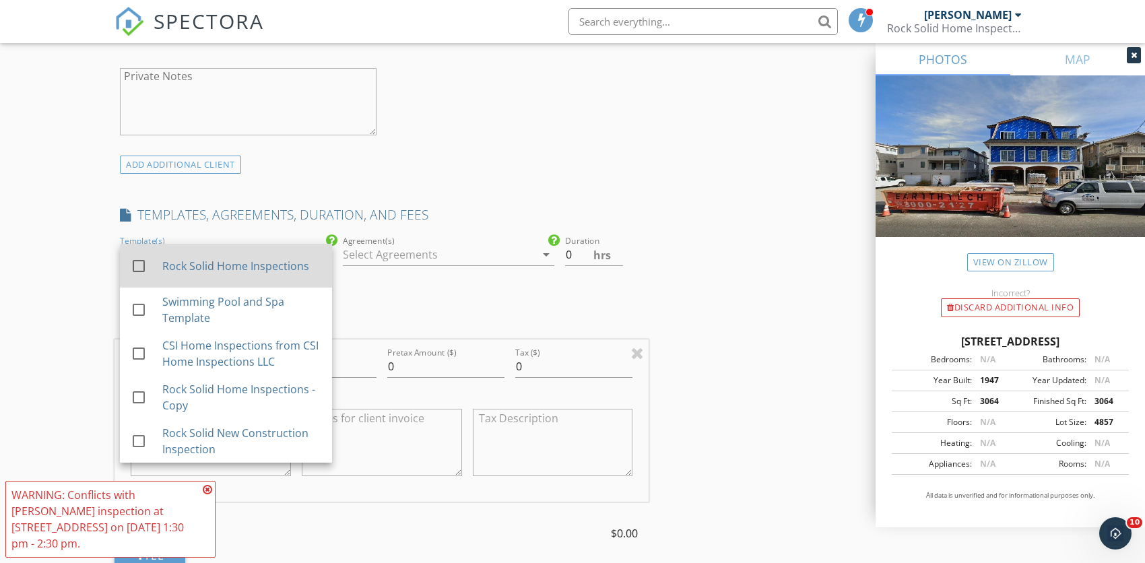
click at [138, 265] on div at bounding box center [138, 266] width 23 height 23
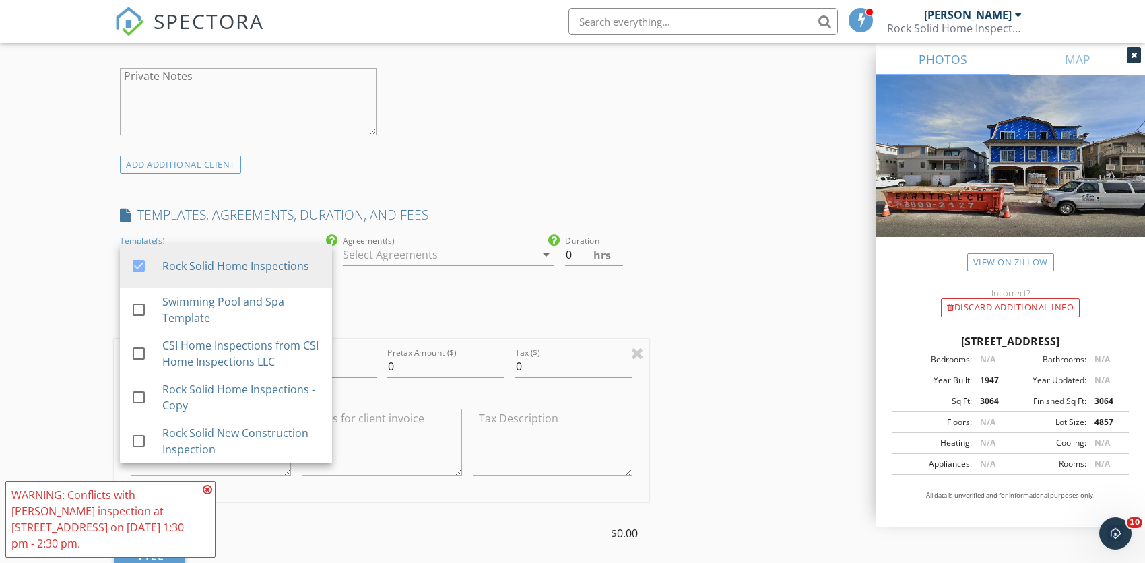
click at [542, 254] on icon "arrow_drop_down" at bounding box center [546, 255] width 16 height 16
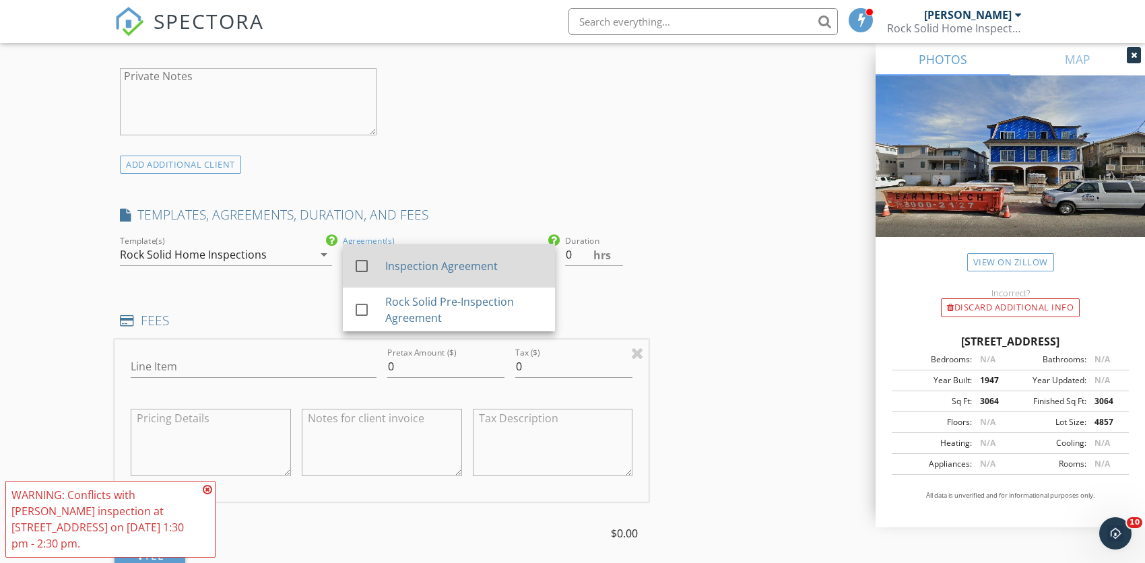
click at [359, 265] on div at bounding box center [361, 266] width 23 height 23
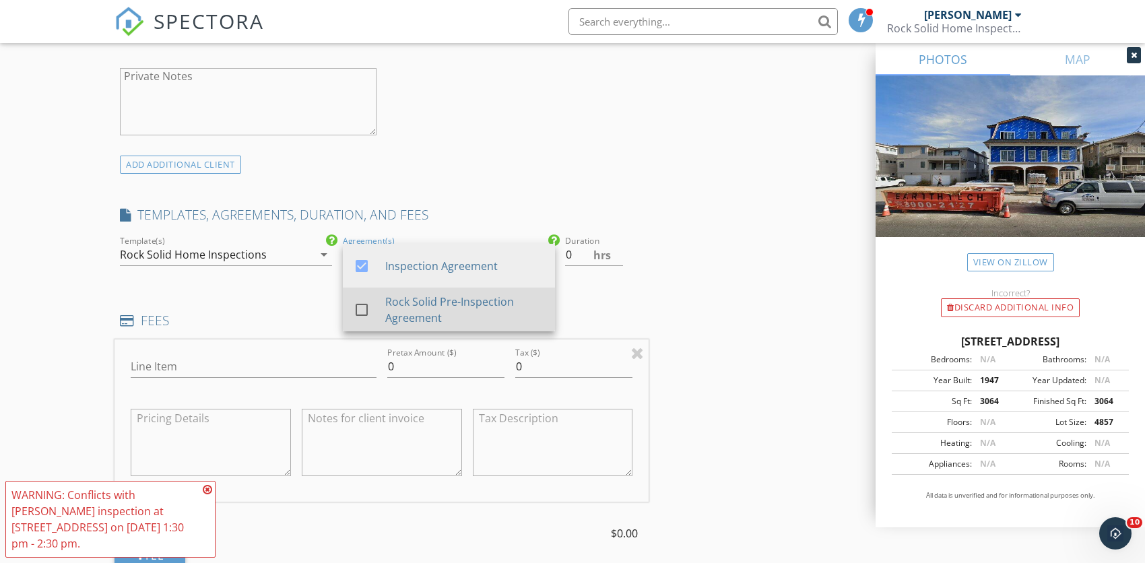
click at [356, 309] on div at bounding box center [361, 309] width 23 height 23
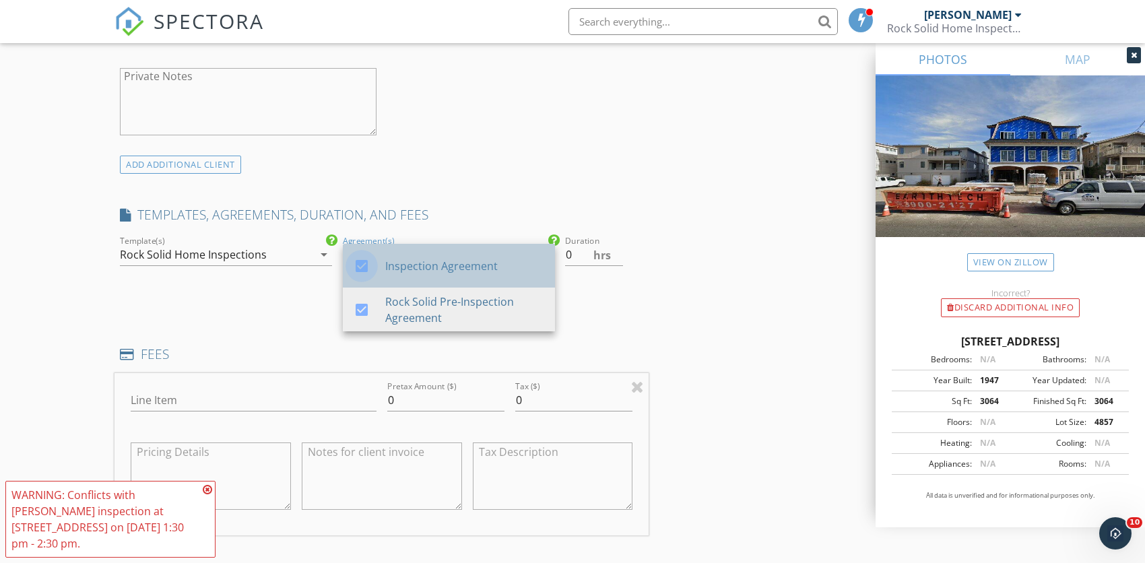
click at [364, 266] on div at bounding box center [361, 266] width 23 height 23
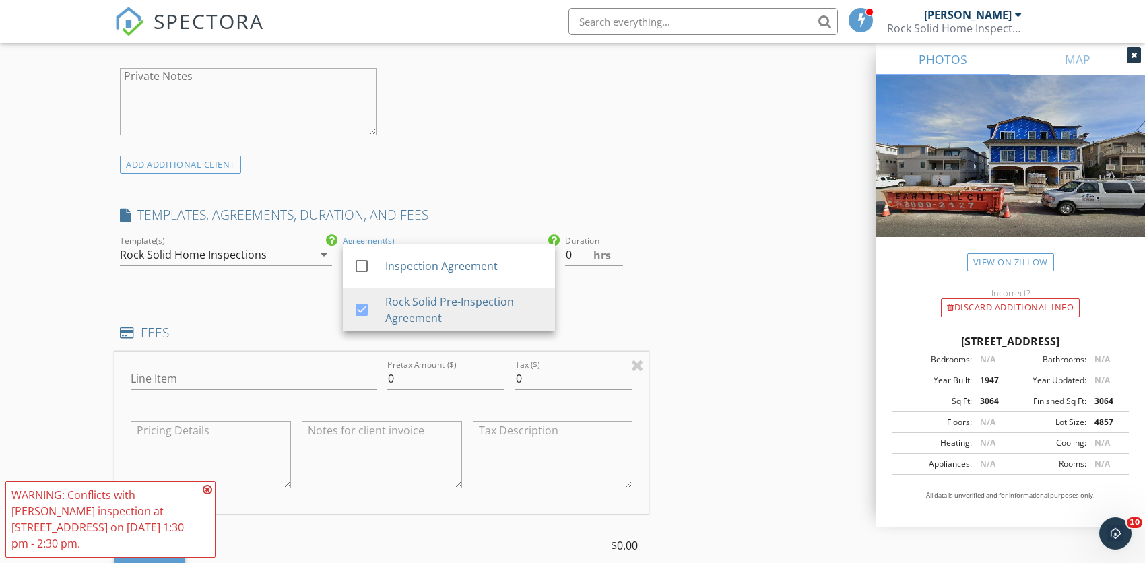
click at [617, 316] on div "INSPECTOR(S) check_box Joseph Craddock PRIMARY Joseph Craddock arrow_drop_down …" at bounding box center [382, 357] width 534 height 2289
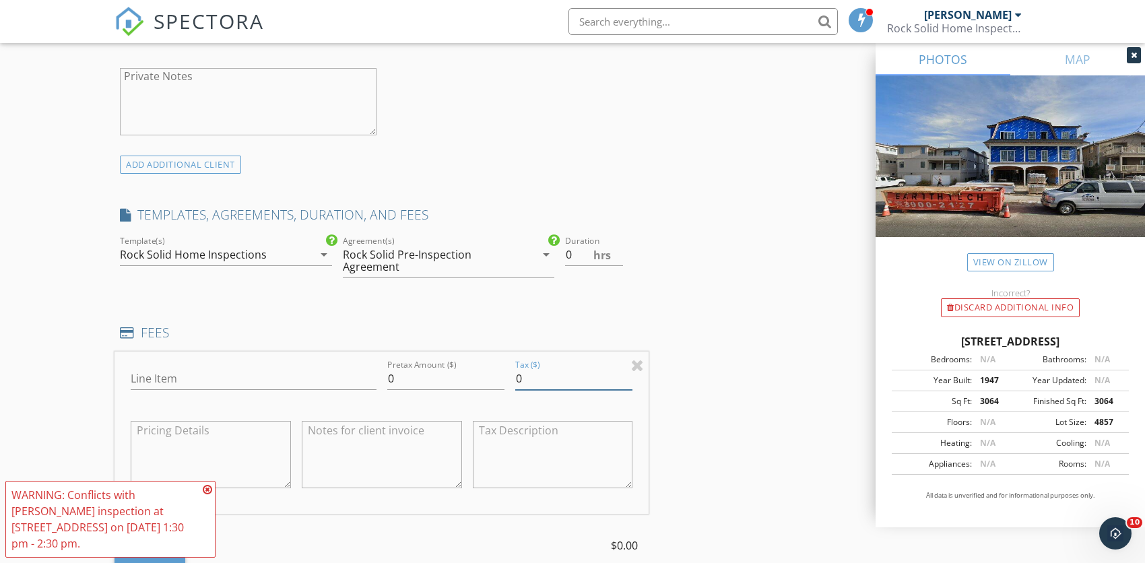
click at [537, 377] on input "0" at bounding box center [573, 379] width 117 height 22
type input "0"
click at [224, 382] on input "Line Item" at bounding box center [254, 379] width 246 height 22
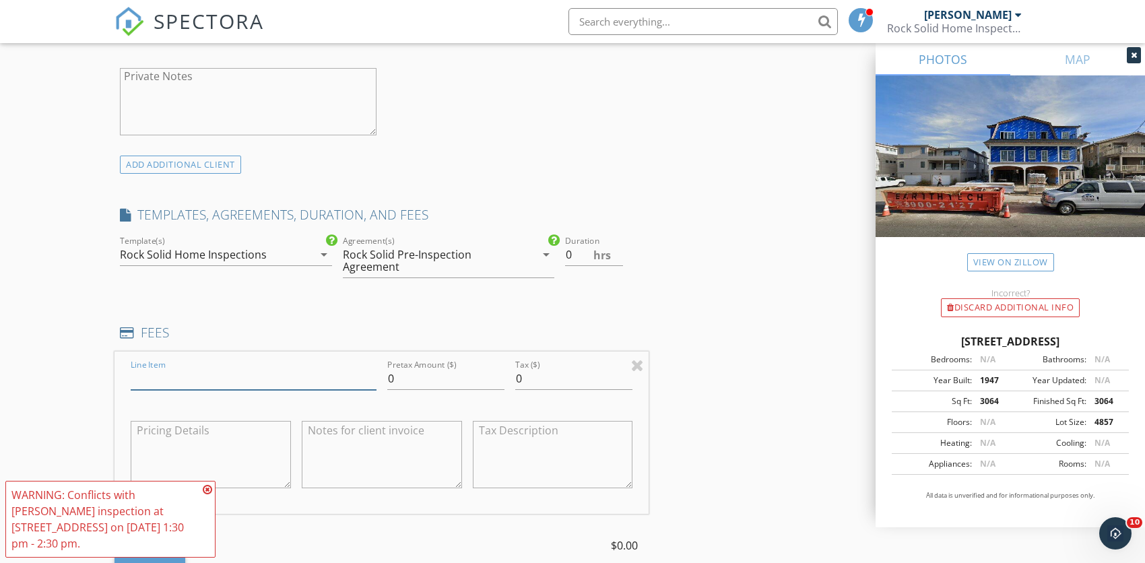
type input "Home Inspection"
click at [402, 379] on input "0" at bounding box center [445, 379] width 117 height 22
type input "775.00"
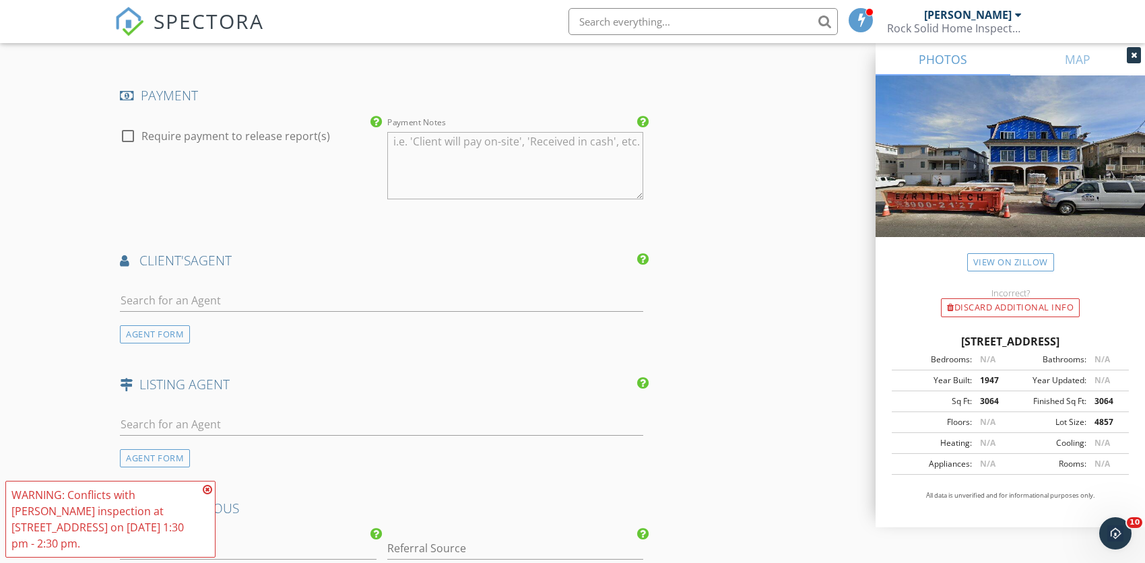
scroll to position [1661, 0]
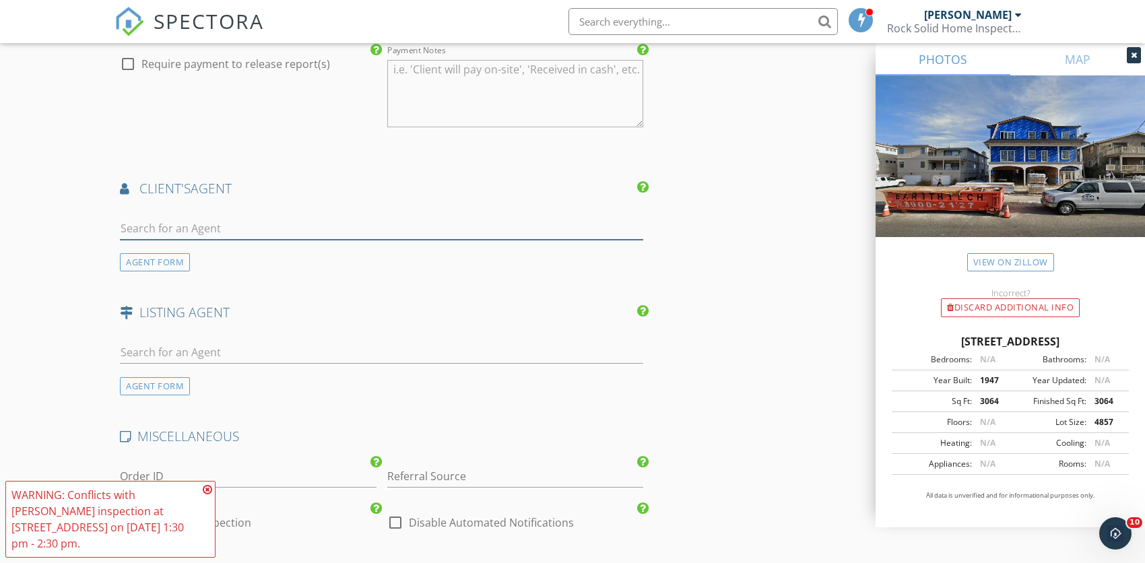
click at [191, 226] on input "text" at bounding box center [381, 229] width 523 height 22
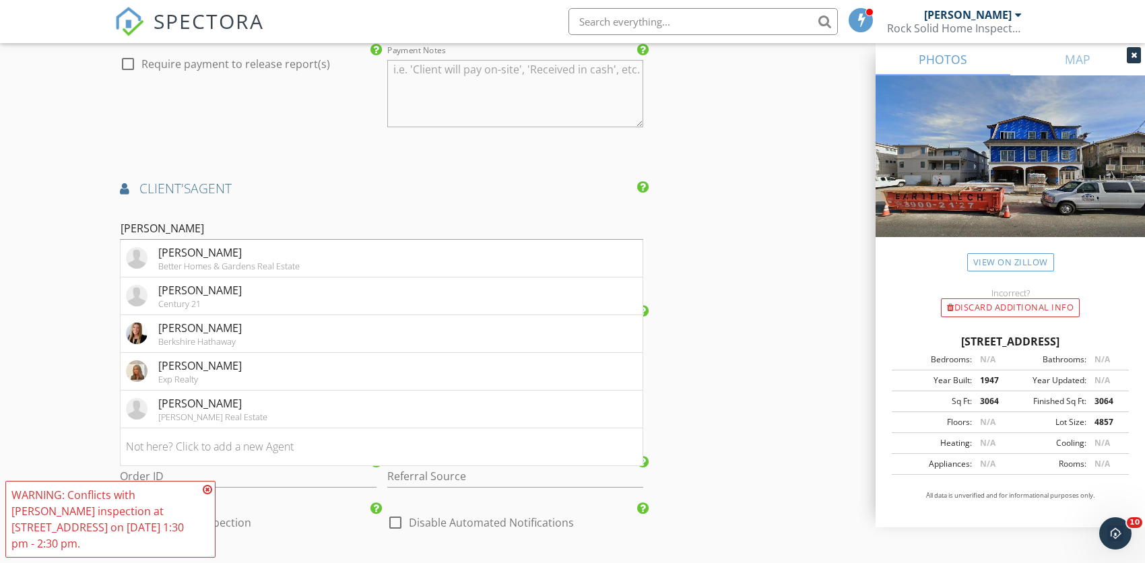
click at [140, 228] on input "dan" at bounding box center [381, 229] width 523 height 22
type input "daniel"
click at [207, 404] on div "Daniel Maimone" at bounding box center [200, 403] width 84 height 16
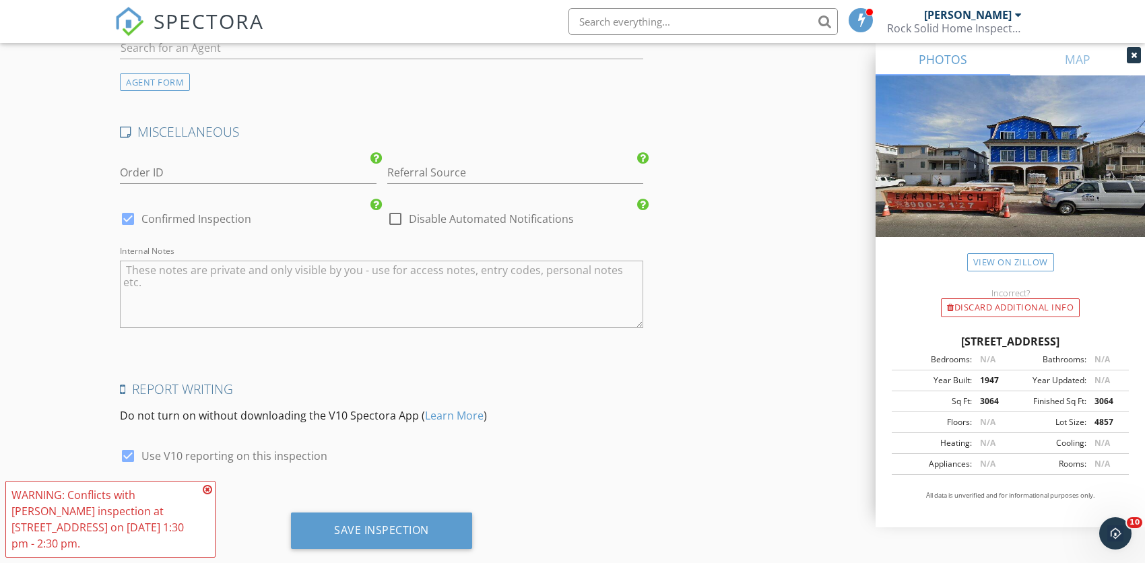
scroll to position [2296, 0]
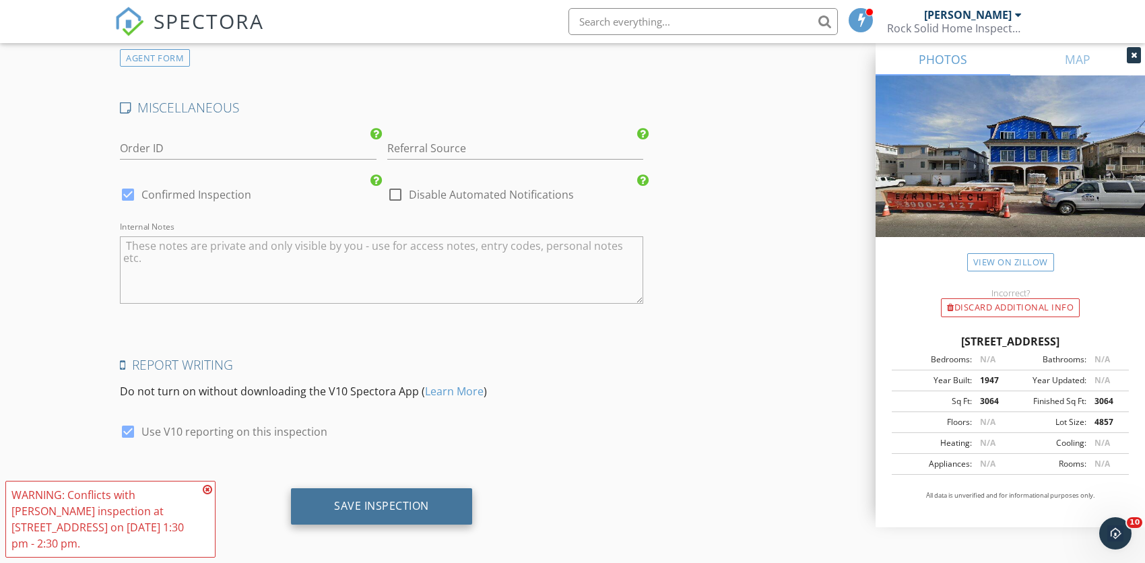
click at [367, 499] on div "Save Inspection" at bounding box center [381, 505] width 95 height 13
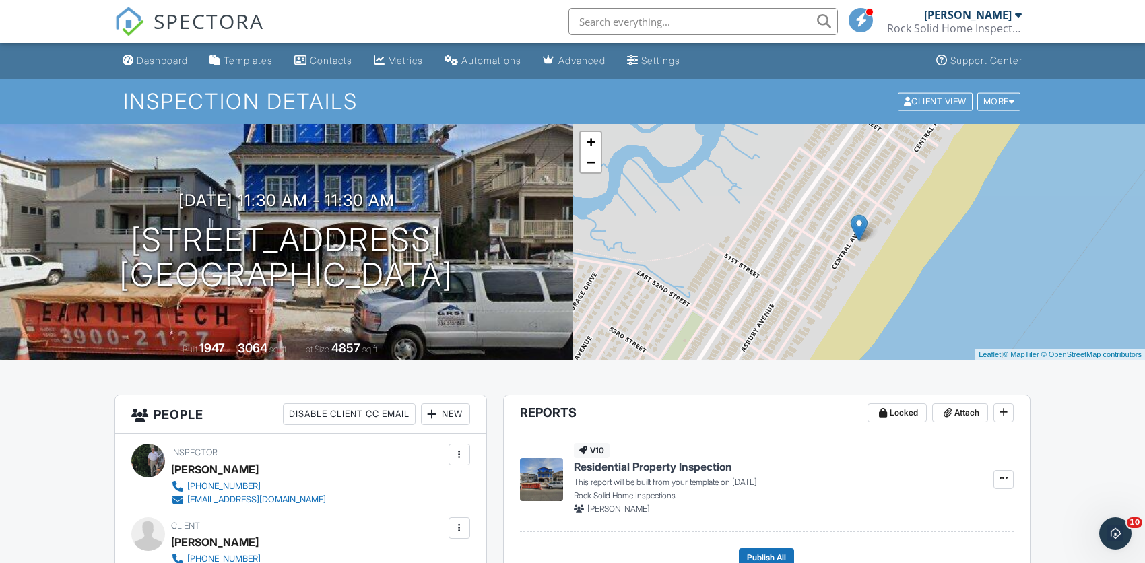
click at [163, 59] on div "Dashboard" at bounding box center [162, 60] width 51 height 11
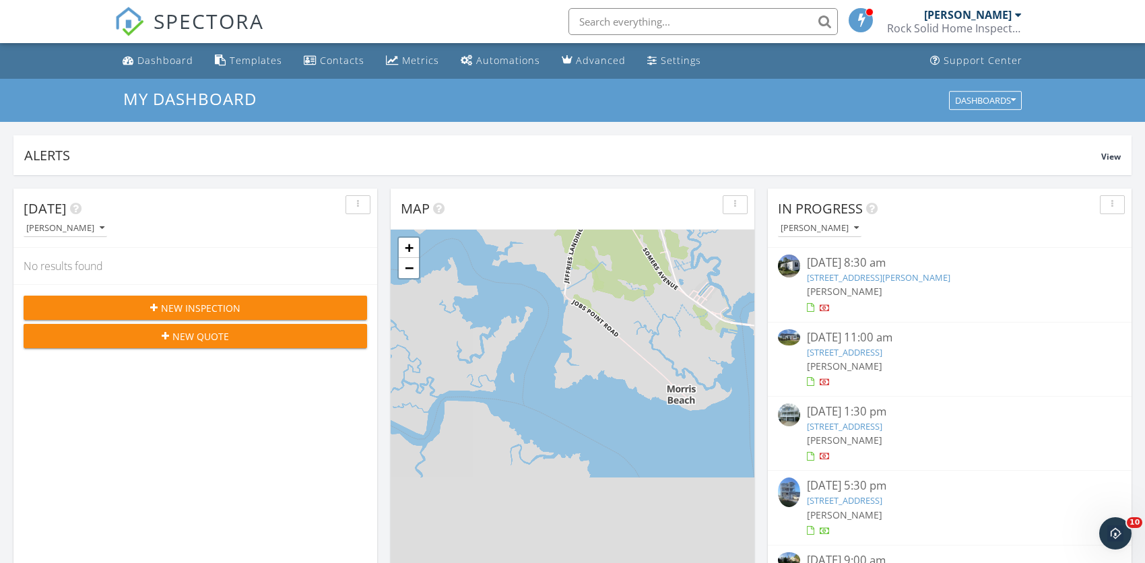
click at [831, 275] on link "[STREET_ADDRESS][PERSON_NAME]" at bounding box center [878, 277] width 143 height 12
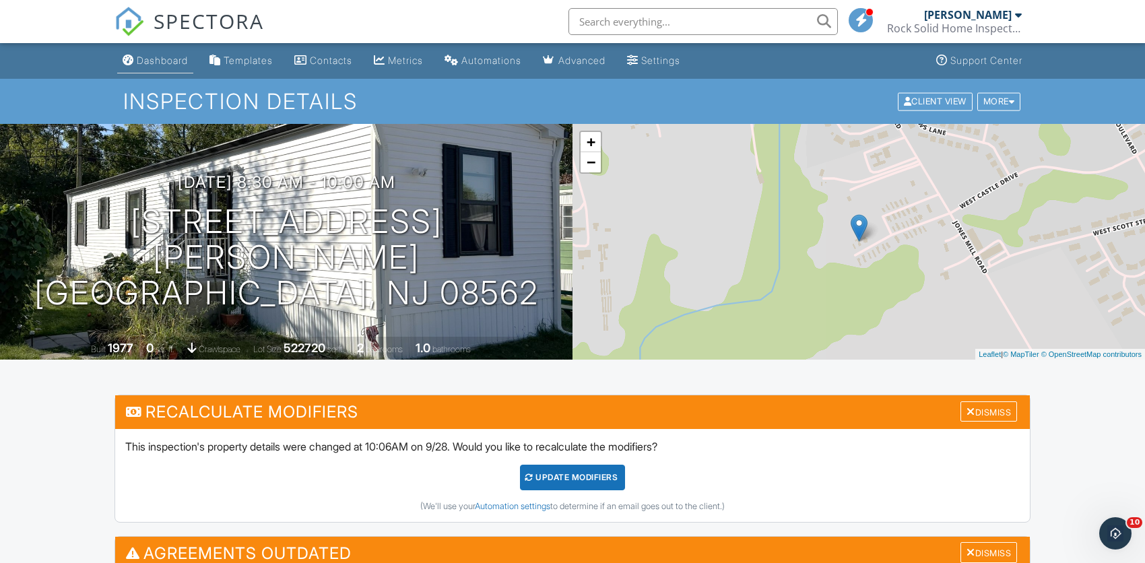
click at [158, 59] on div "Dashboard" at bounding box center [162, 60] width 51 height 11
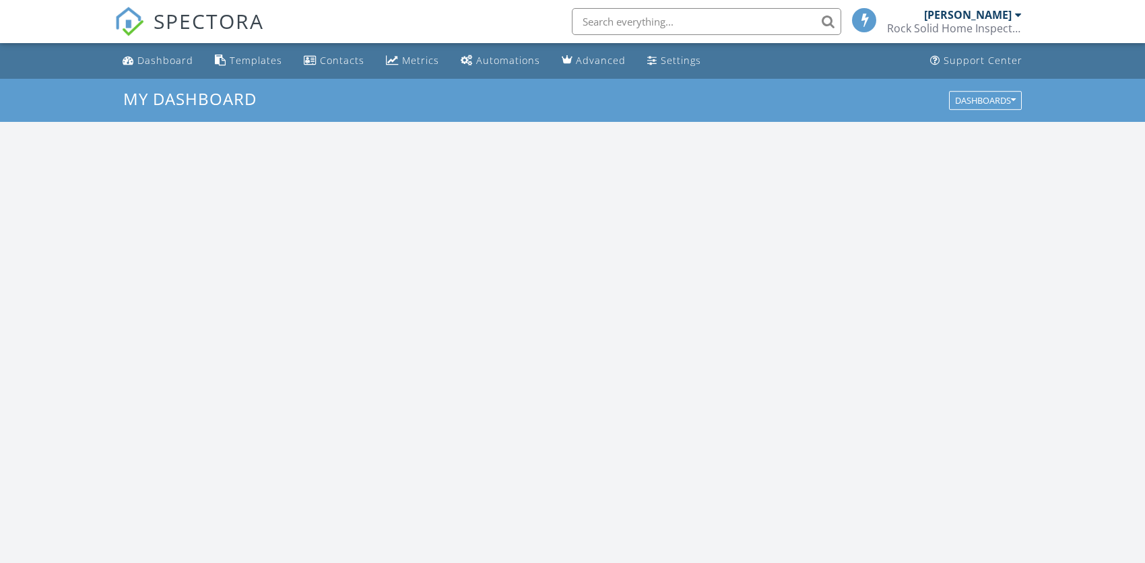
scroll to position [1246, 1165]
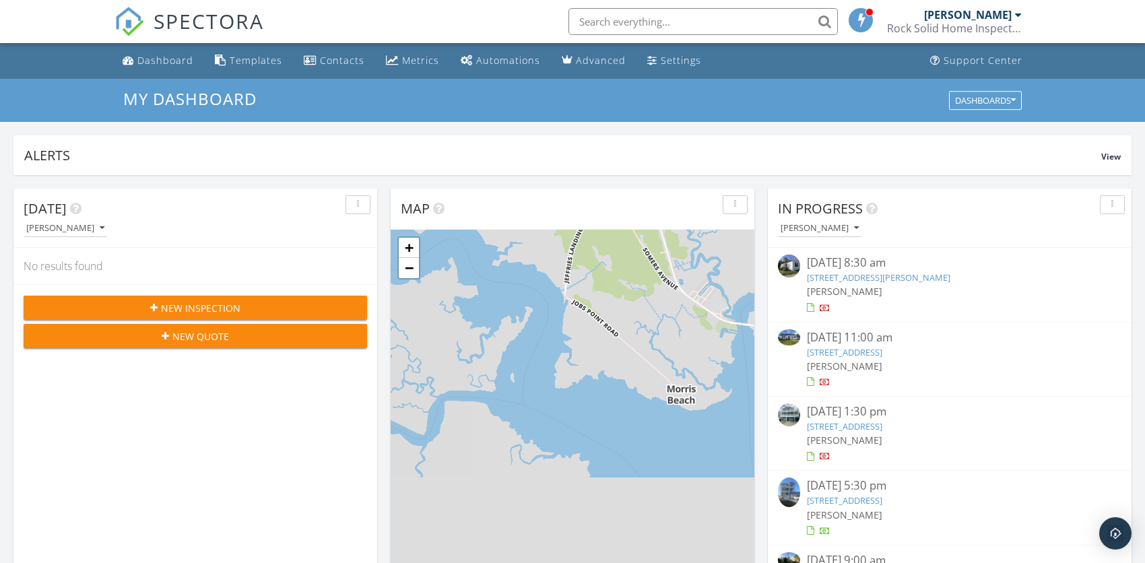
click at [636, 23] on input "text" at bounding box center [703, 21] width 269 height 27
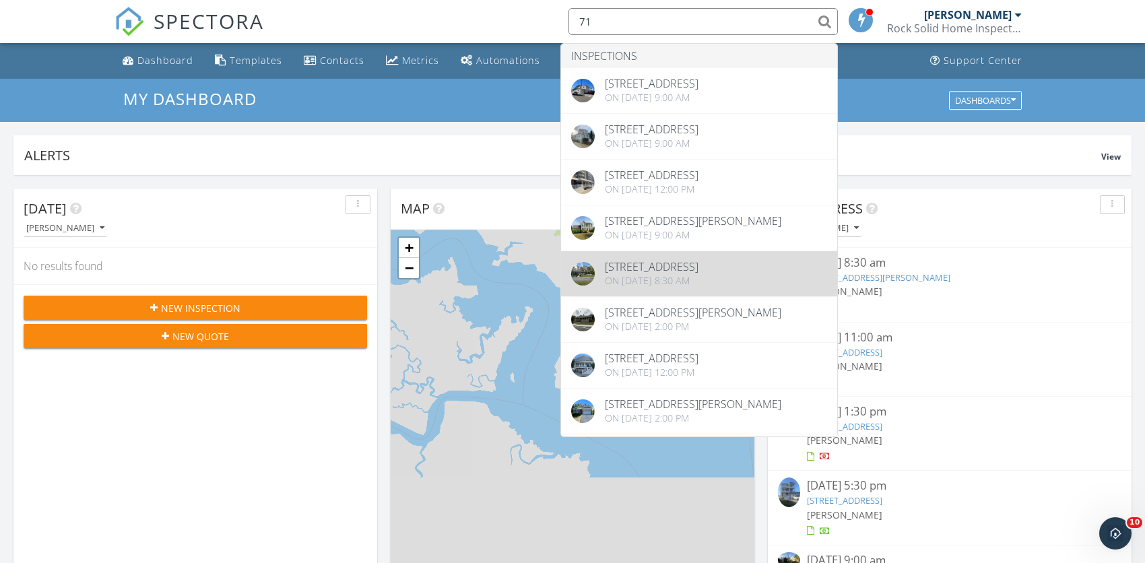
type input "71"
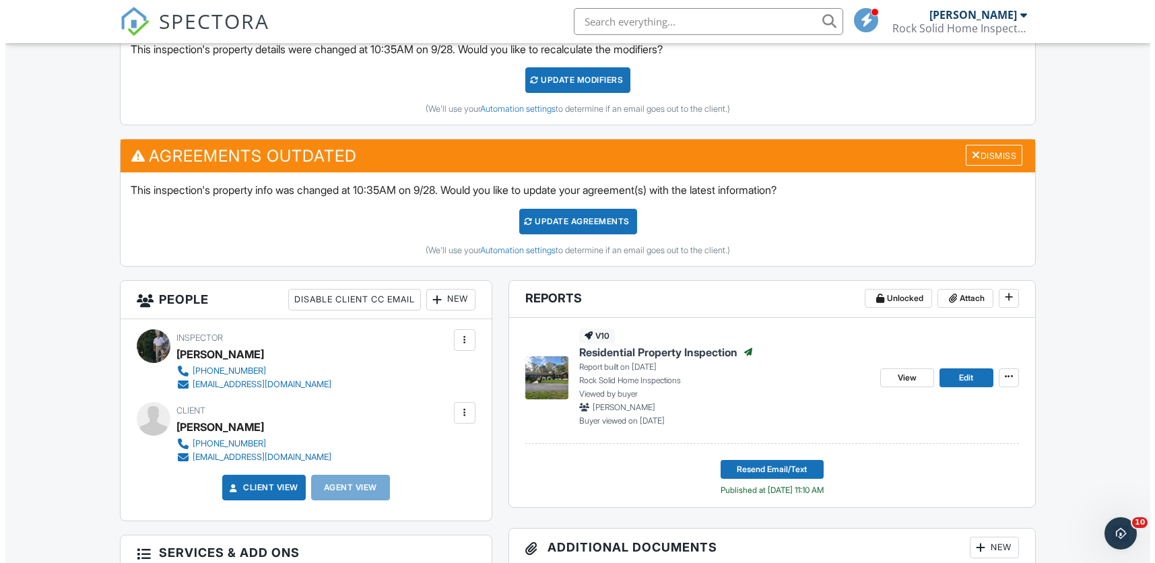
scroll to position [405, 0]
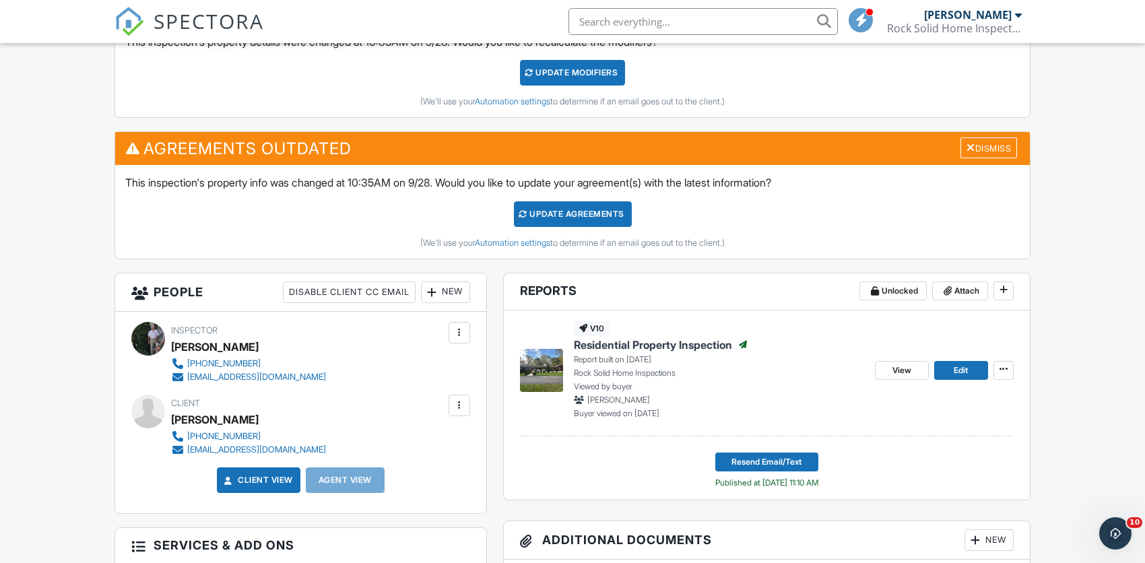
click at [447, 291] on div "New" at bounding box center [445, 293] width 49 height 22
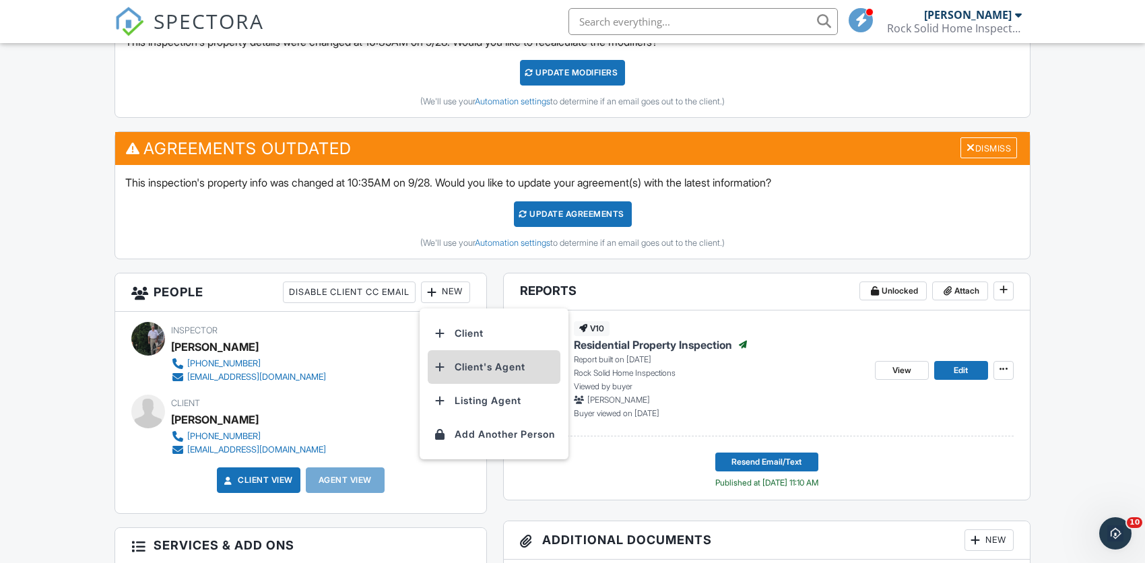
click at [466, 362] on li "Client's Agent" at bounding box center [494, 367] width 133 height 34
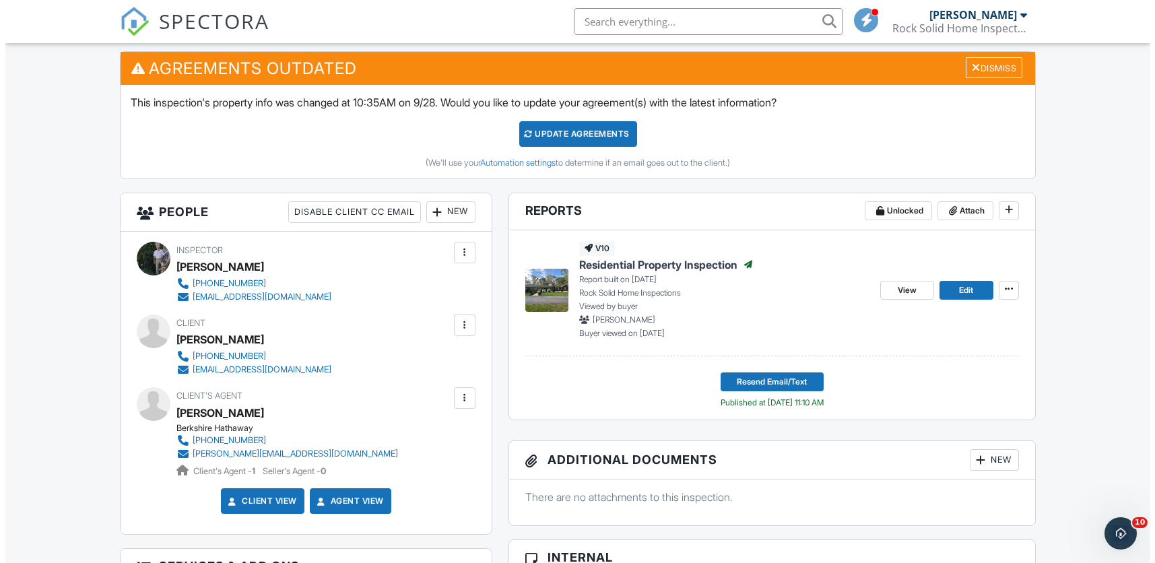
scroll to position [498, 0]
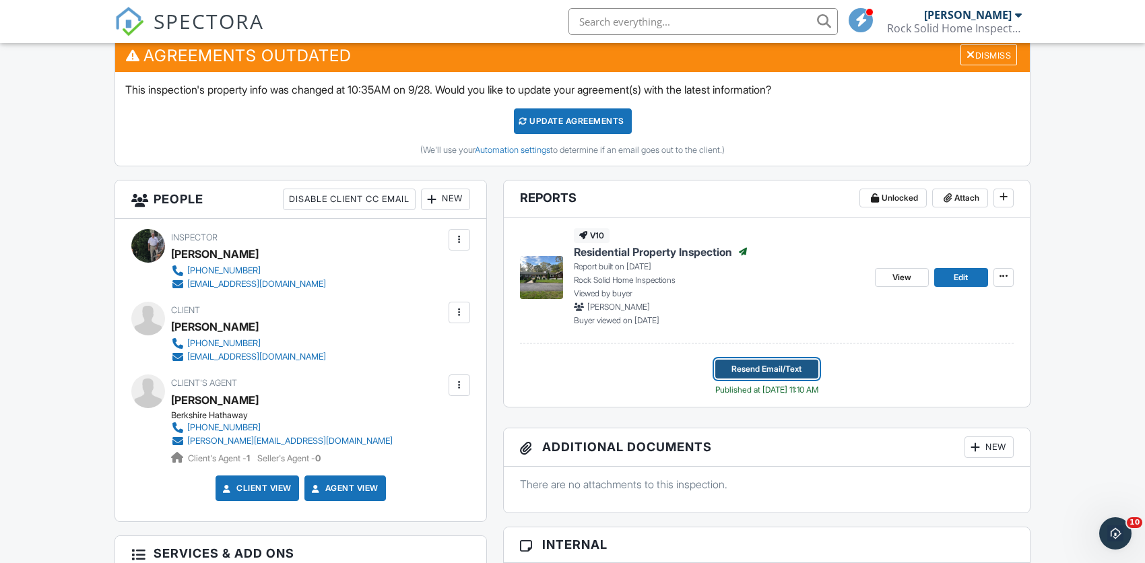
click at [740, 369] on span "Resend Email/Text" at bounding box center [767, 368] width 70 height 13
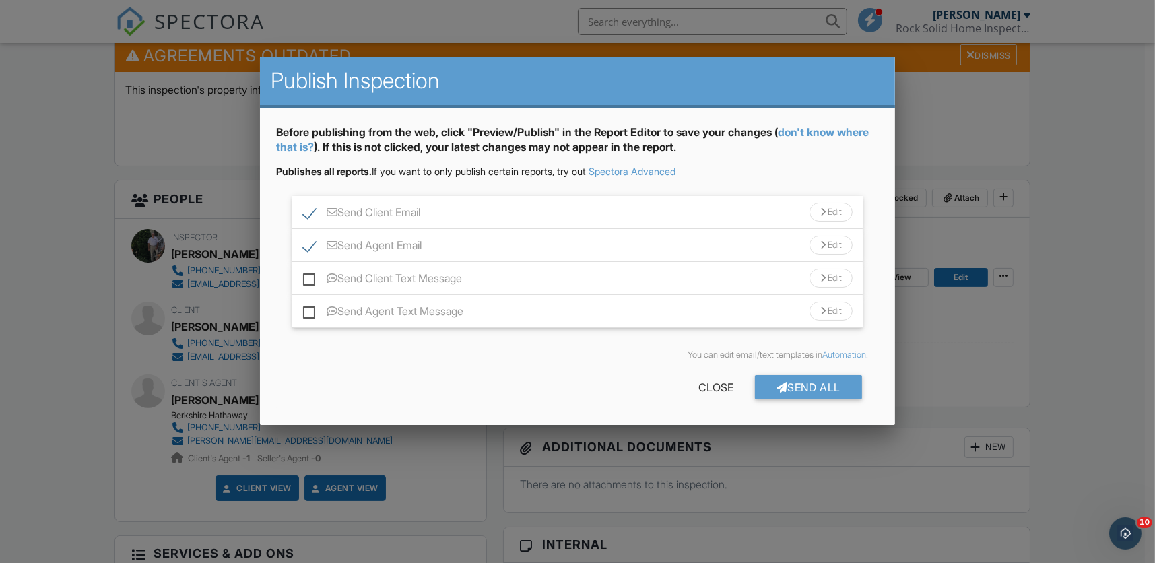
click at [309, 210] on label "Send Client Email" at bounding box center [361, 214] width 117 height 17
checkbox input "false"
click at [309, 312] on label "Send Agent Text Message" at bounding box center [383, 313] width 160 height 17
click at [309, 309] on input "Send Agent Text Message" at bounding box center [307, 304] width 9 height 9
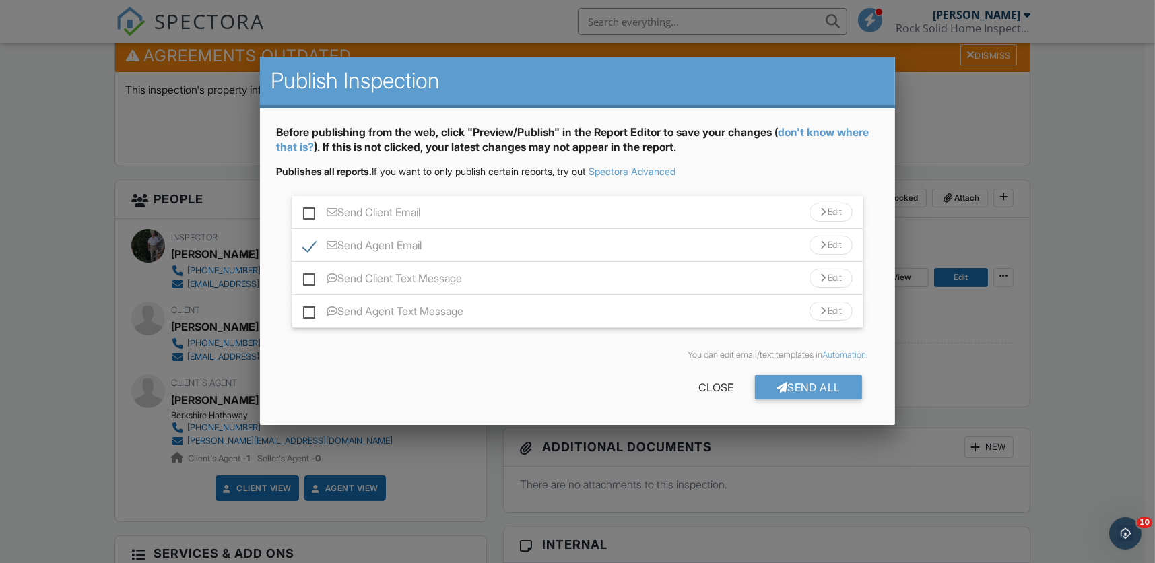
checkbox input "true"
click at [803, 385] on div "Send All" at bounding box center [809, 387] width 108 height 24
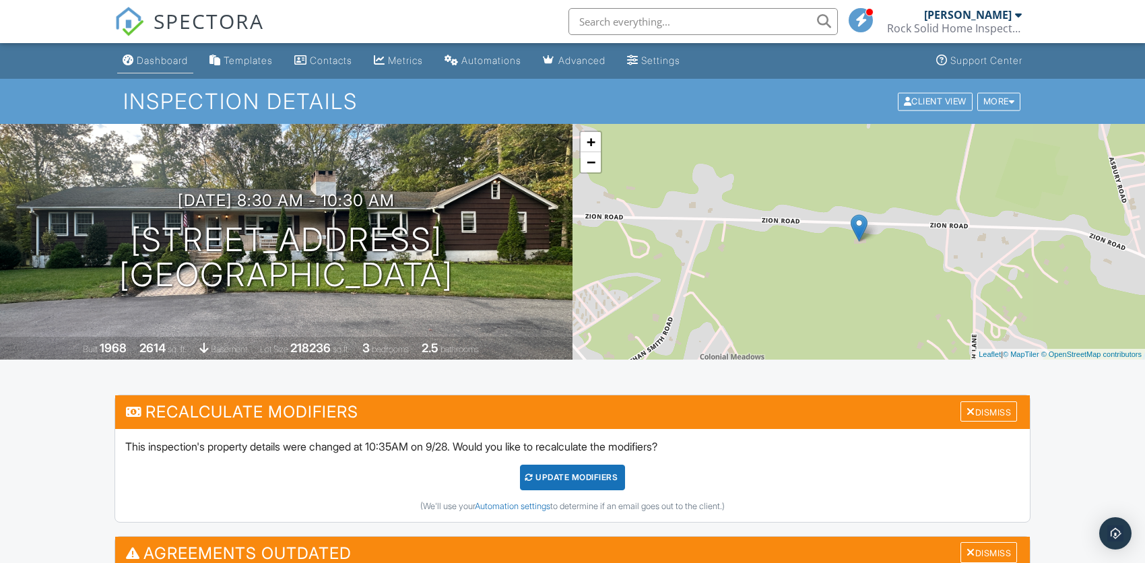
click at [170, 63] on div "Dashboard" at bounding box center [162, 60] width 51 height 11
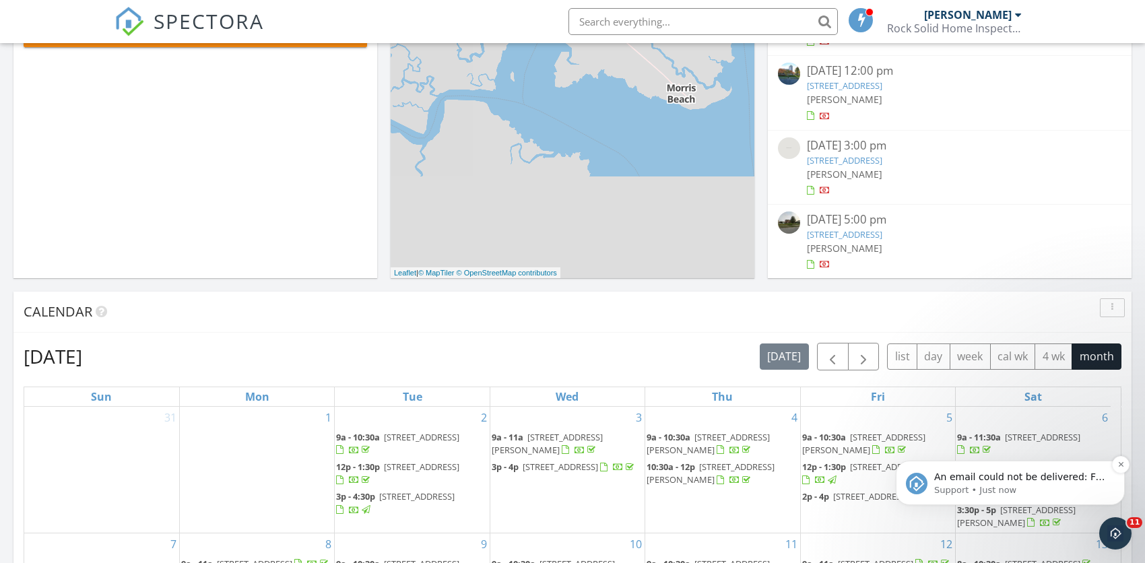
click at [963, 481] on span "An email could not be delivered: For more information, view Why emails don't ge…" at bounding box center [1019, 491] width 171 height 38
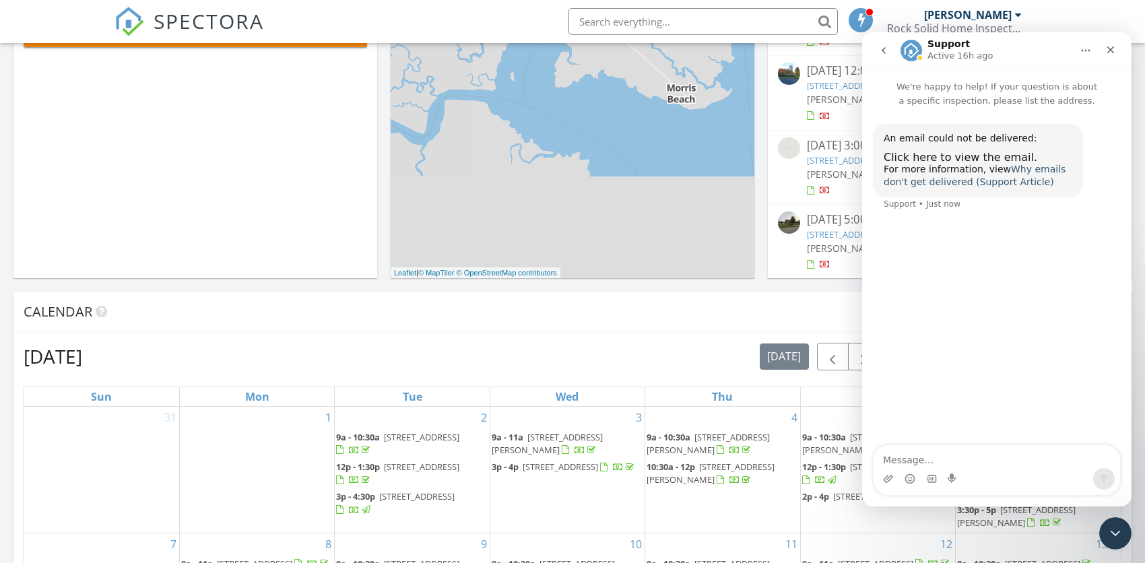
click at [1025, 167] on link "Why emails don't get delivered (Support Article)" at bounding box center [975, 176] width 182 height 24
click at [925, 162] on span "Click here to view the email." at bounding box center [961, 157] width 154 height 13
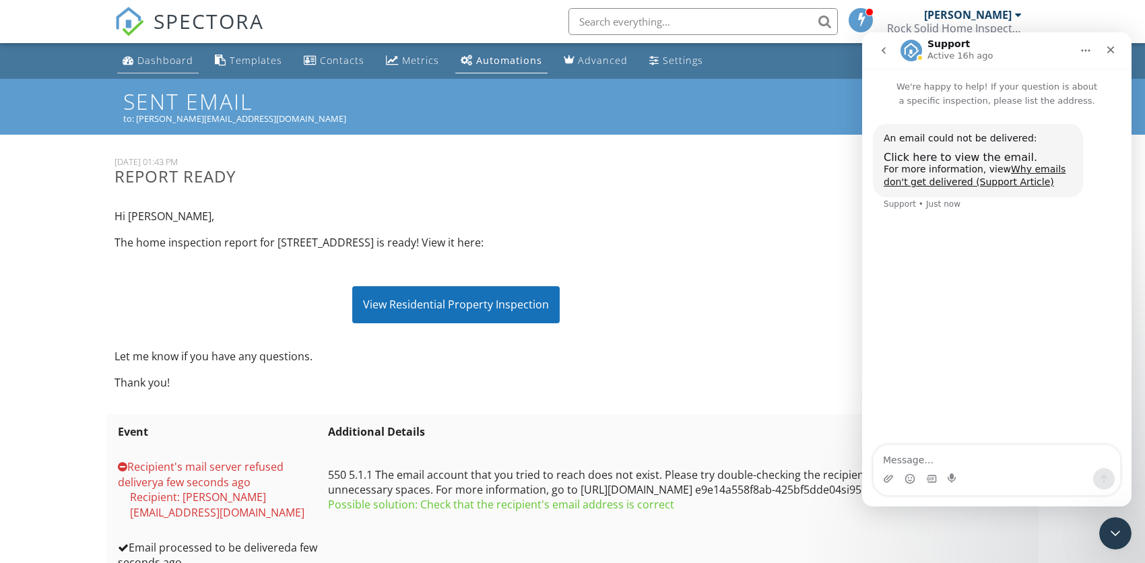
click at [166, 63] on div "Dashboard" at bounding box center [165, 60] width 56 height 13
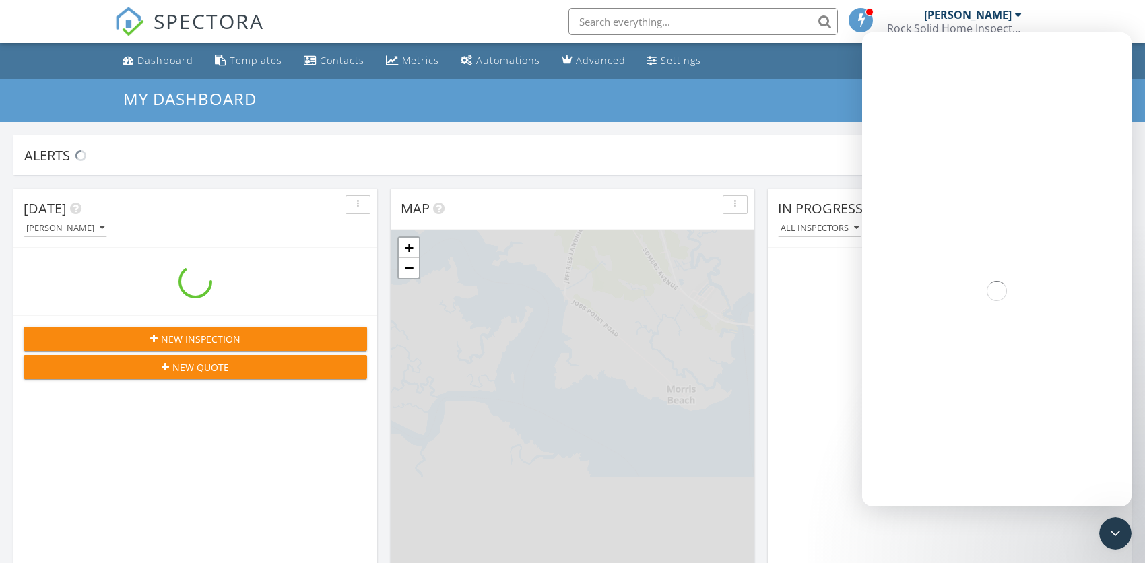
scroll to position [1246, 1165]
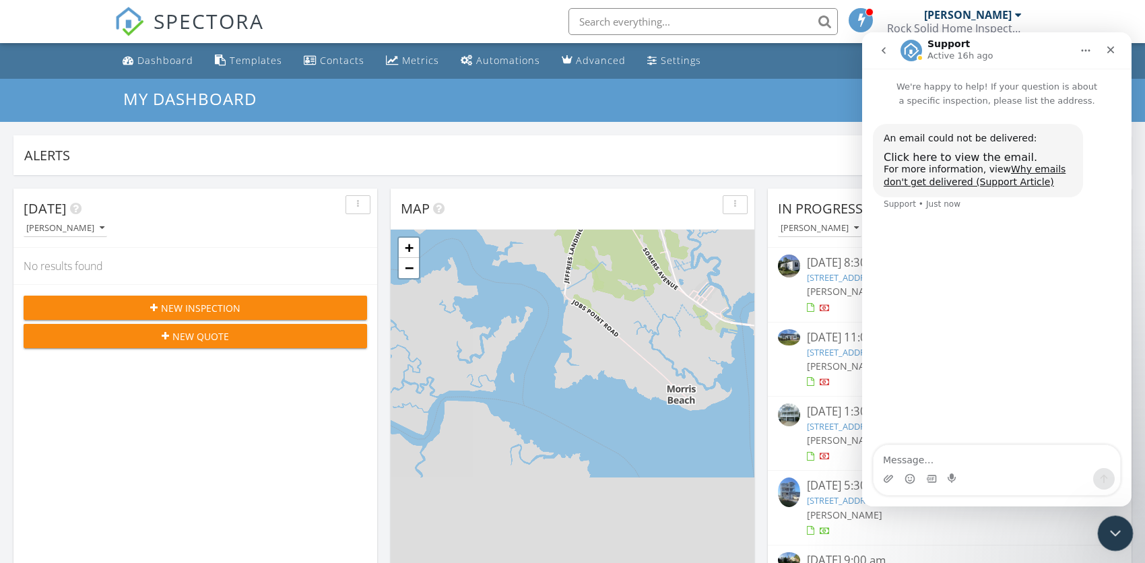
click at [1106, 528] on icon "Close Intercom Messenger" at bounding box center [1113, 531] width 16 height 16
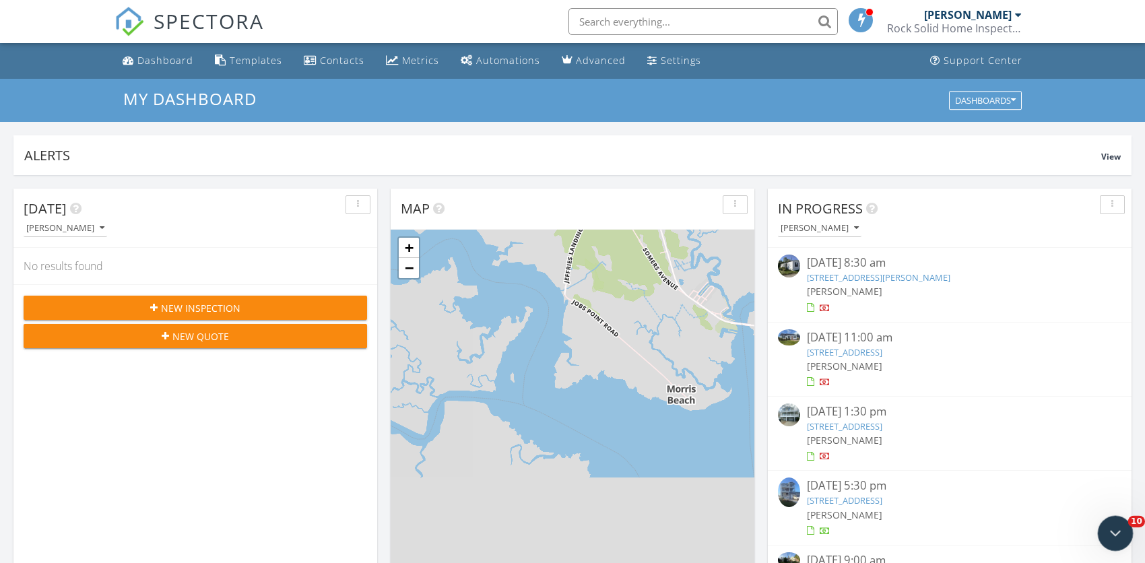
scroll to position [0, 0]
click at [692, 26] on input "text" at bounding box center [703, 21] width 269 height 27
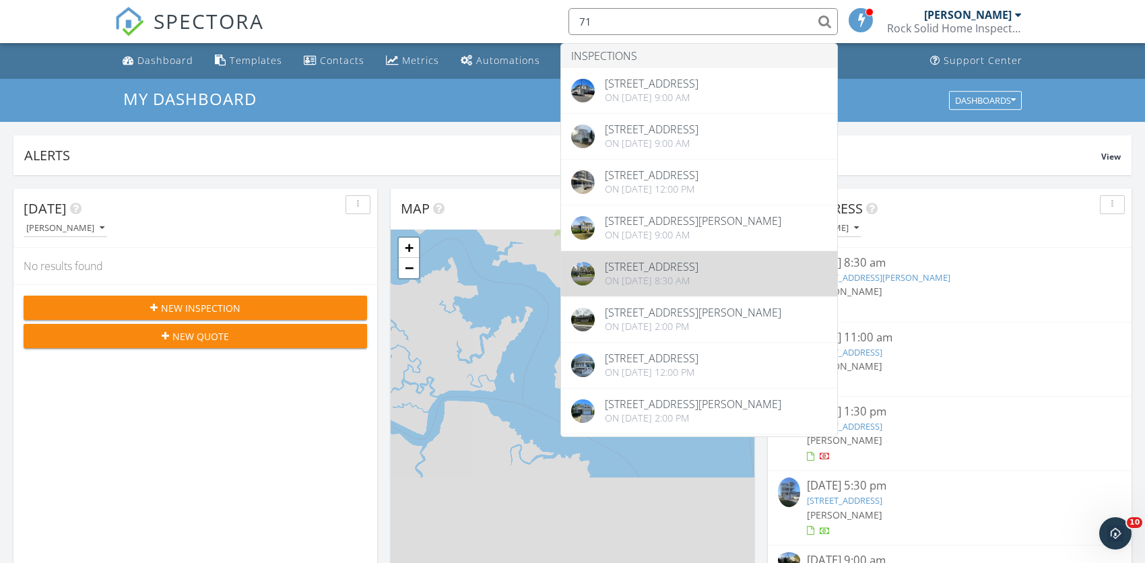
type input "71"
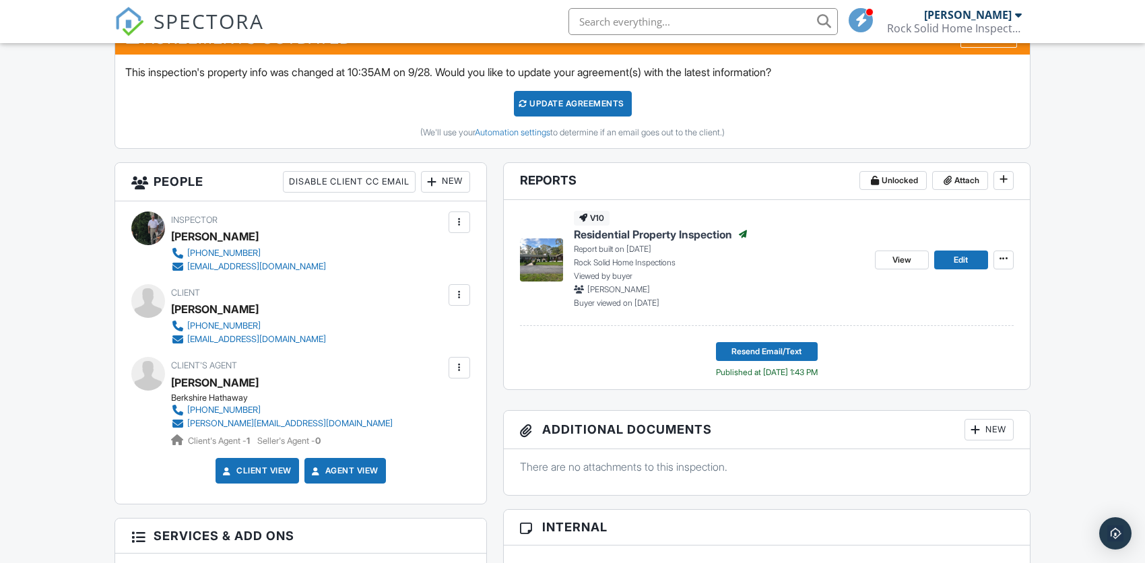
click at [457, 371] on div at bounding box center [459, 367] width 13 height 13
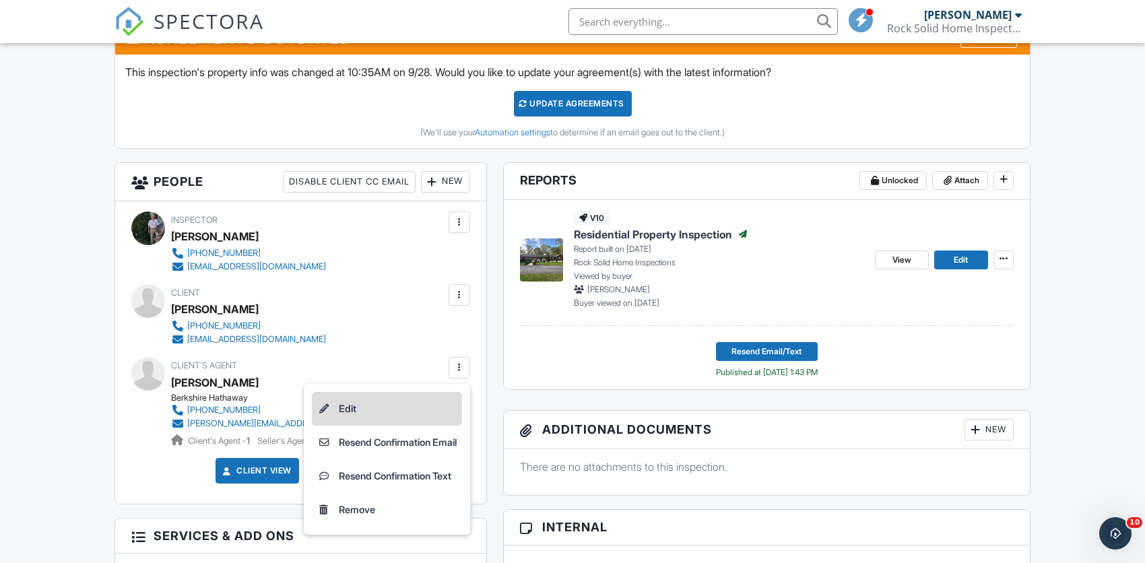
click at [352, 407] on li "Edit" at bounding box center [387, 409] width 150 height 34
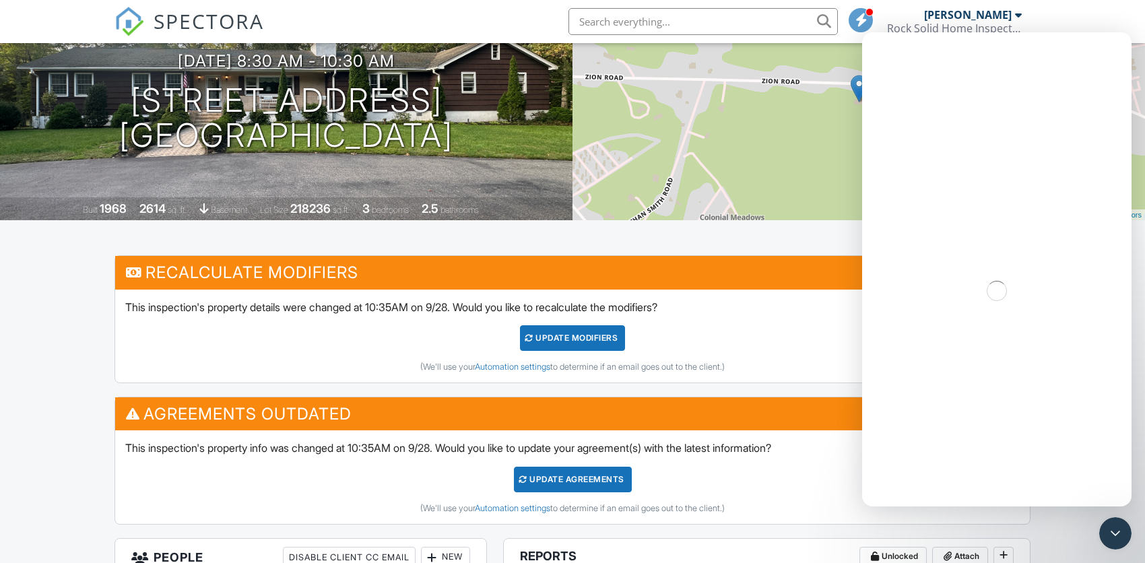
scroll to position [137, 0]
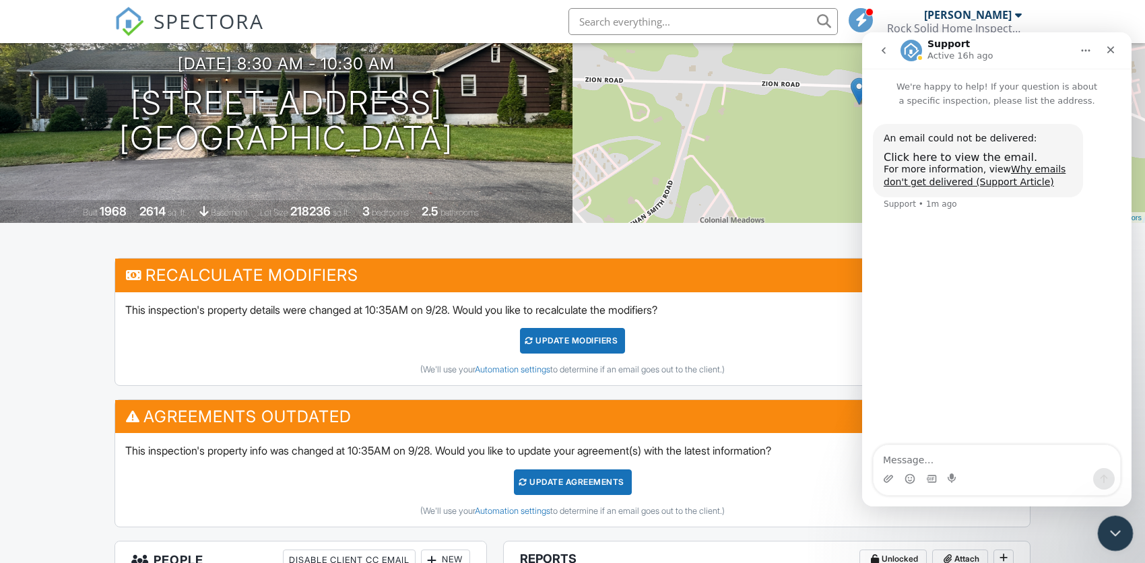
click at [1116, 538] on icon "Close Intercom Messenger" at bounding box center [1113, 531] width 16 height 16
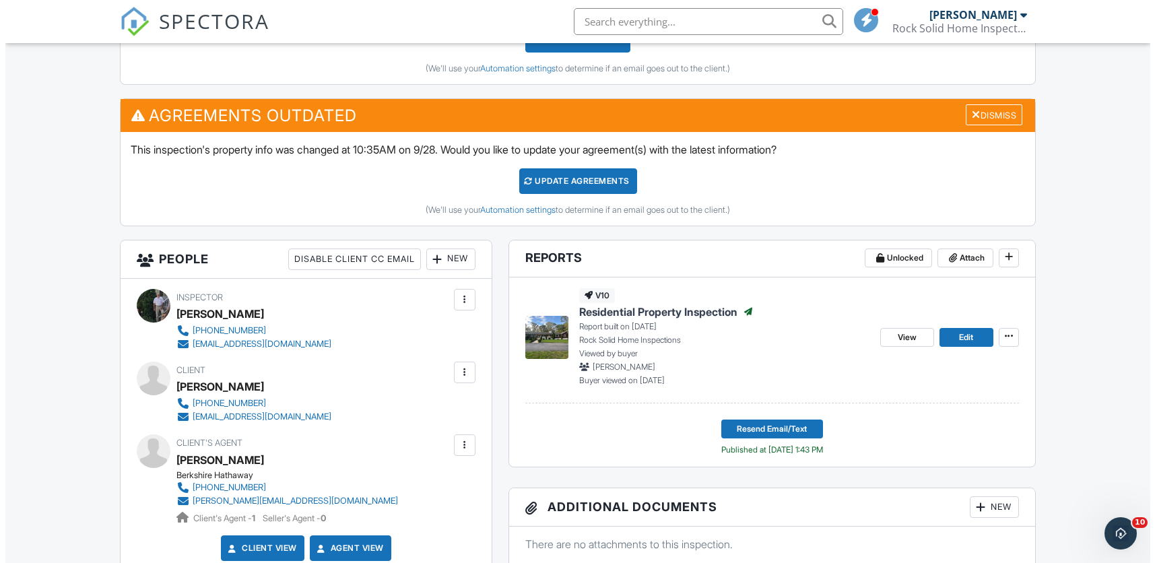
scroll to position [443, 0]
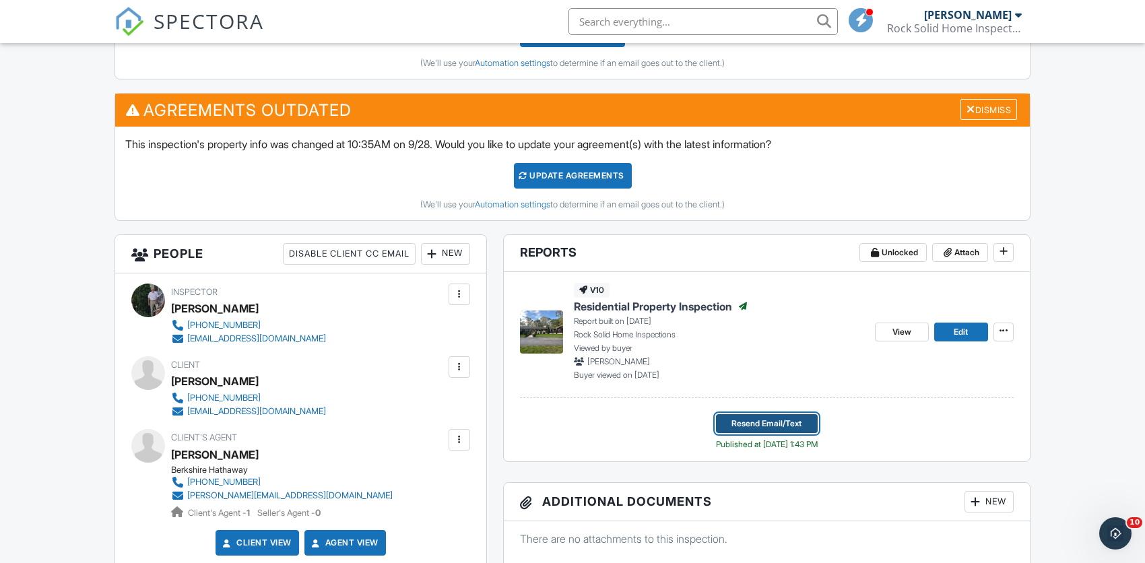
click at [752, 425] on span "Resend Email/Text" at bounding box center [767, 423] width 70 height 13
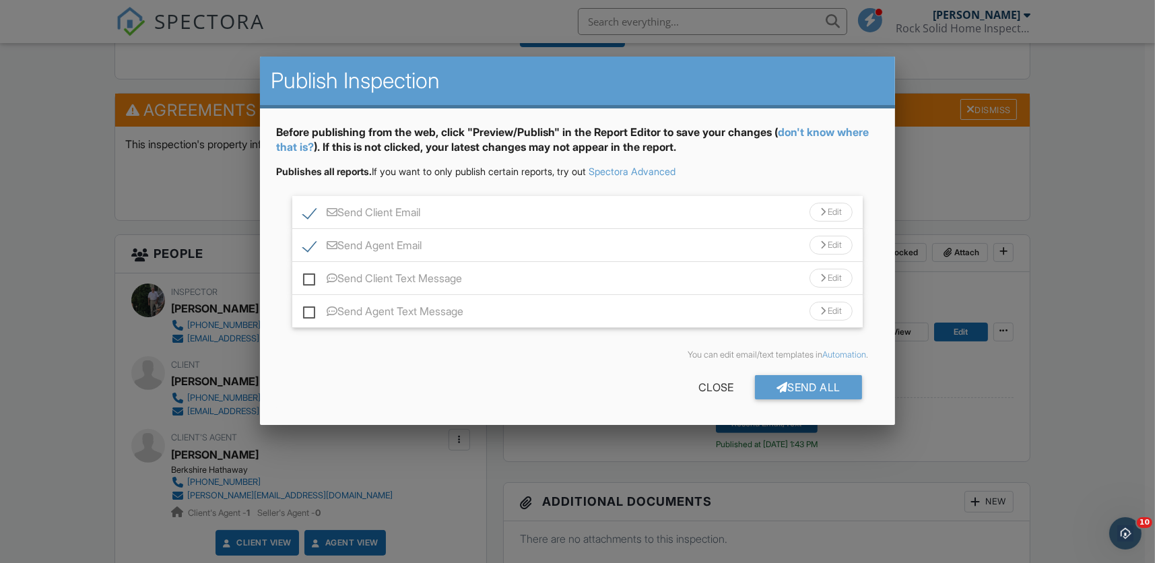
click at [309, 216] on label "Send Client Email" at bounding box center [361, 214] width 117 height 17
checkbox input "false"
click at [798, 381] on div "Send All" at bounding box center [809, 387] width 108 height 24
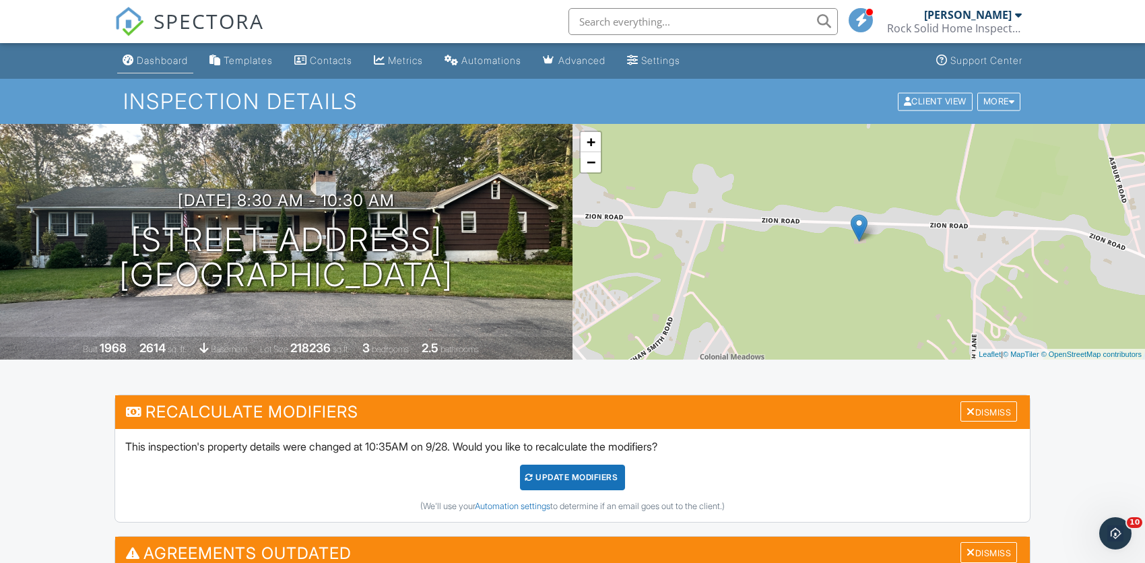
click at [170, 63] on div "Dashboard" at bounding box center [162, 60] width 51 height 11
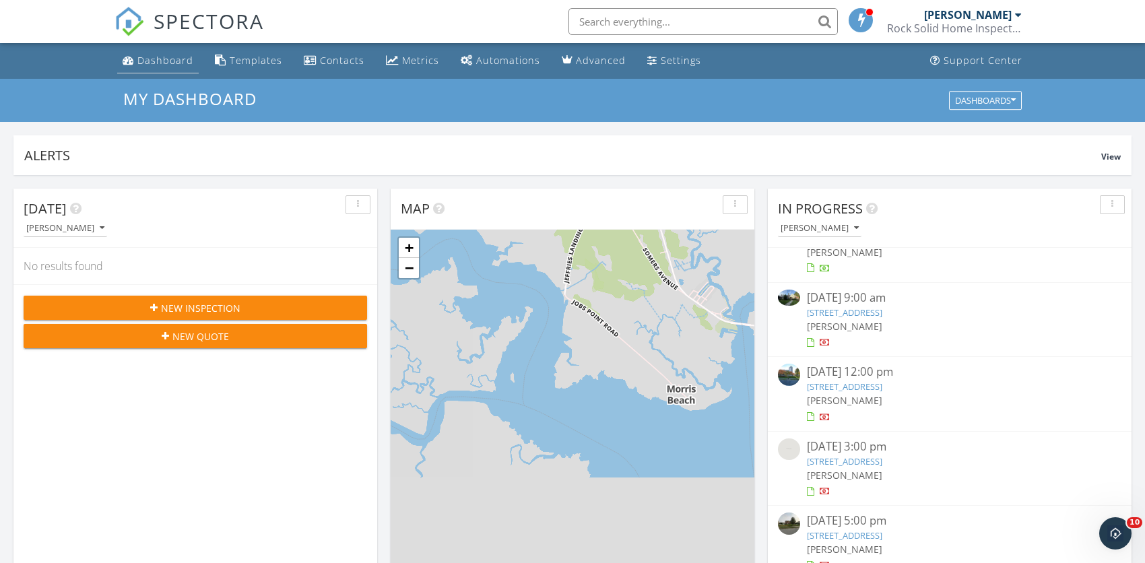
click at [156, 61] on div "Dashboard" at bounding box center [165, 60] width 56 height 13
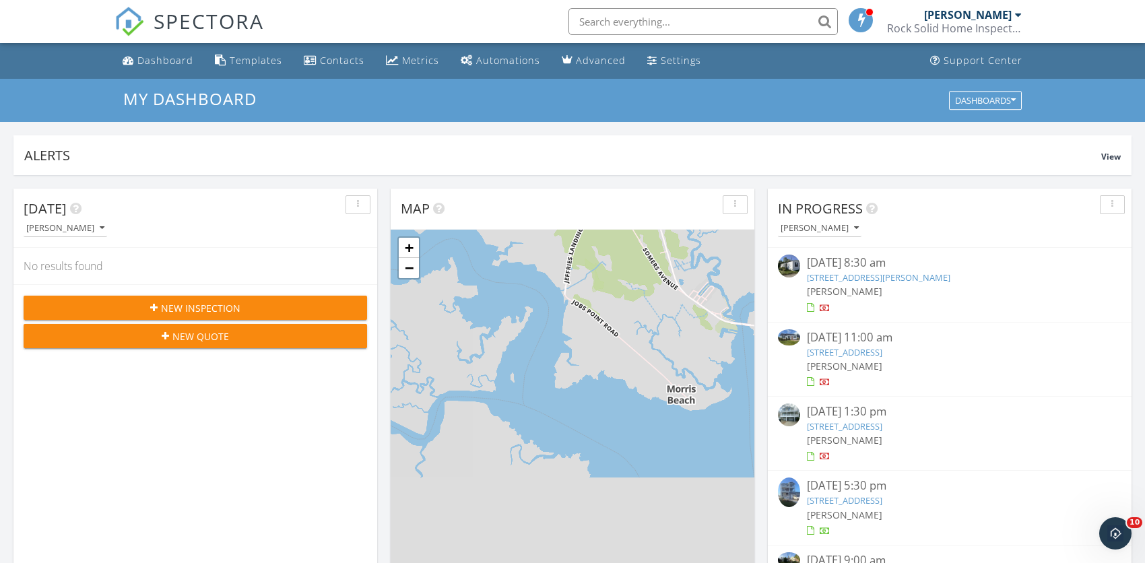
click at [849, 272] on link "[STREET_ADDRESS][PERSON_NAME]" at bounding box center [878, 277] width 143 height 12
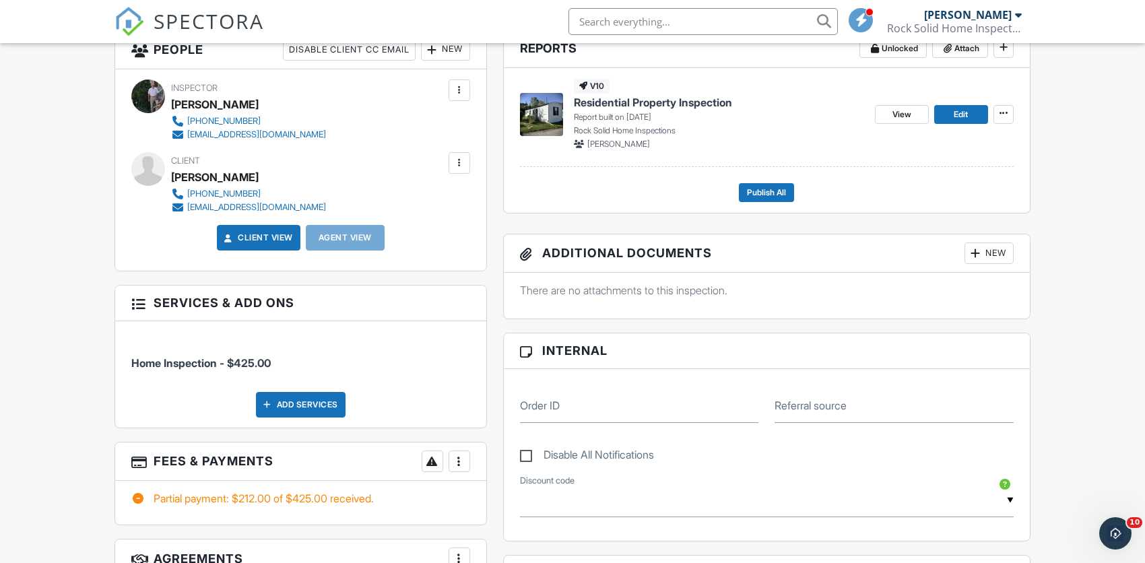
scroll to position [550, 0]
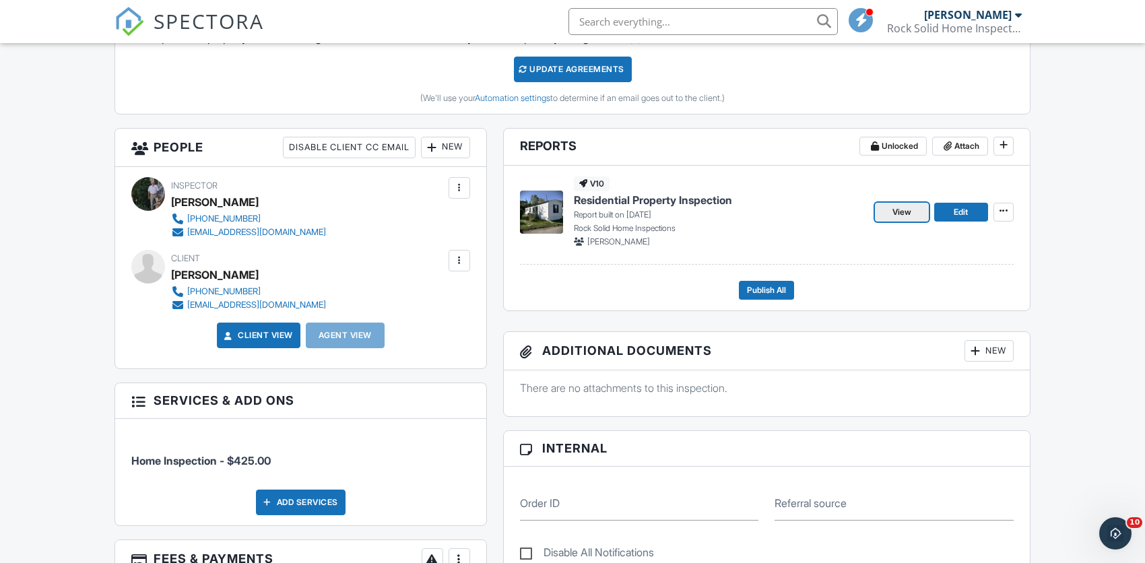
click at [902, 214] on span "View" at bounding box center [902, 211] width 19 height 13
